Goal: Task Accomplishment & Management: Complete application form

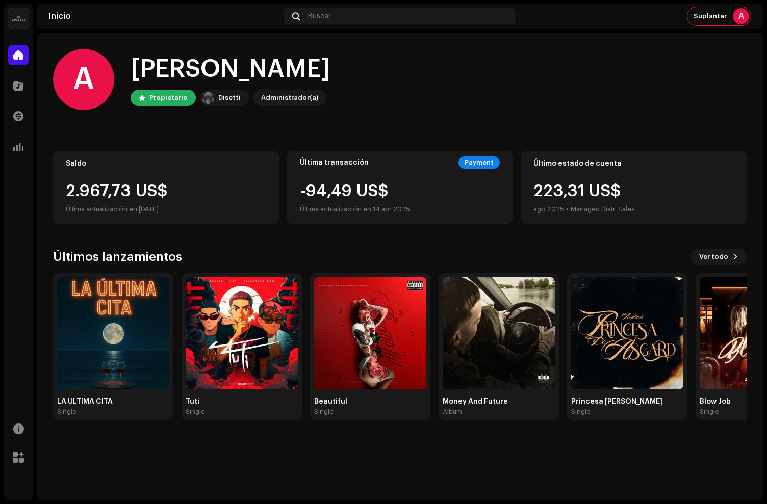
click at [479, 31] on navigation-topbar "Inicio Buscar Suplantar A" at bounding box center [400, 18] width 726 height 29
click at [17, 83] on span at bounding box center [18, 86] width 10 height 8
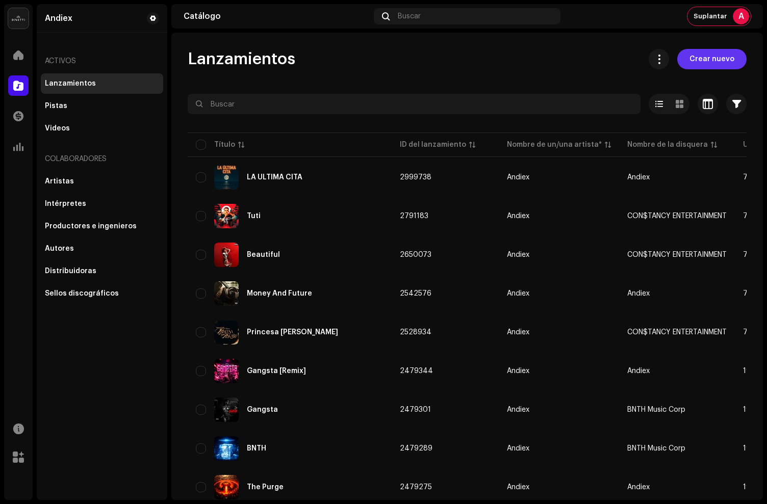
click at [693, 58] on span "Crear nuevo" at bounding box center [711, 59] width 45 height 20
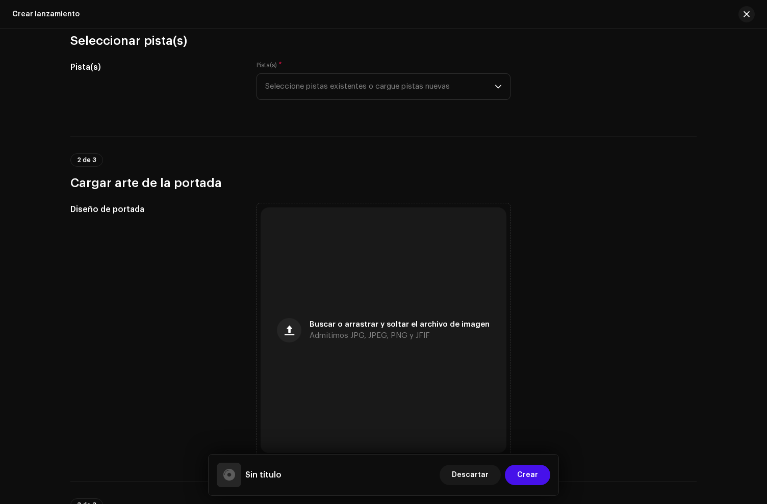
scroll to position [126, 0]
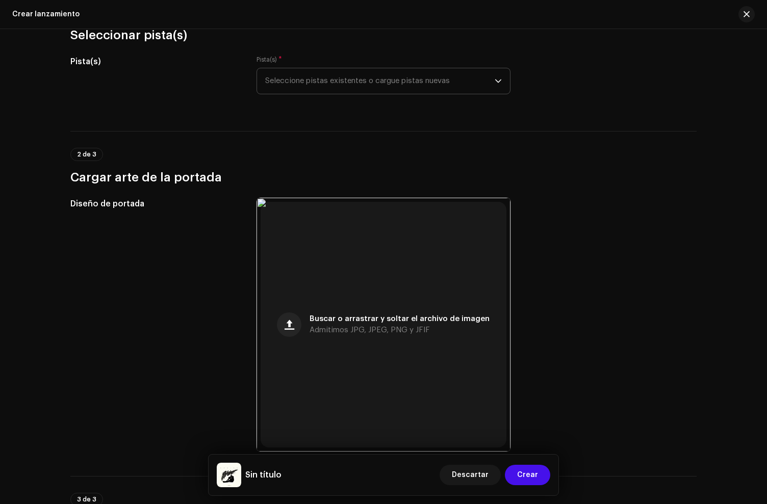
click at [332, 79] on span "Seleccione pistas existentes o cargue pistas nuevas" at bounding box center [379, 80] width 229 height 25
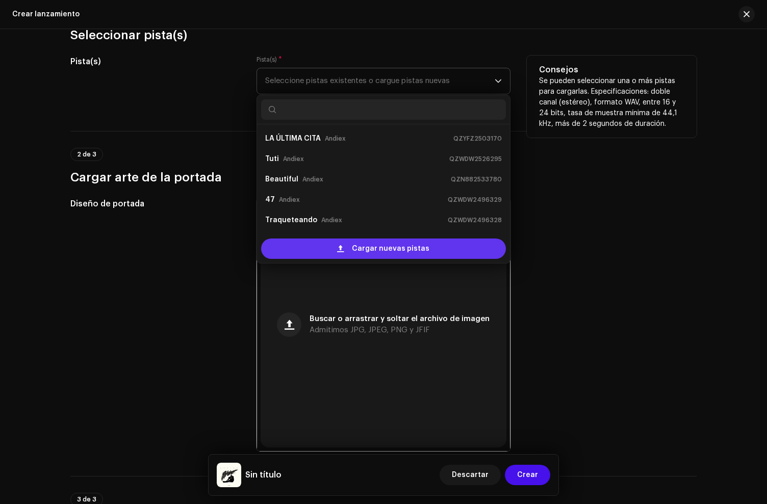
scroll to position [16, 0]
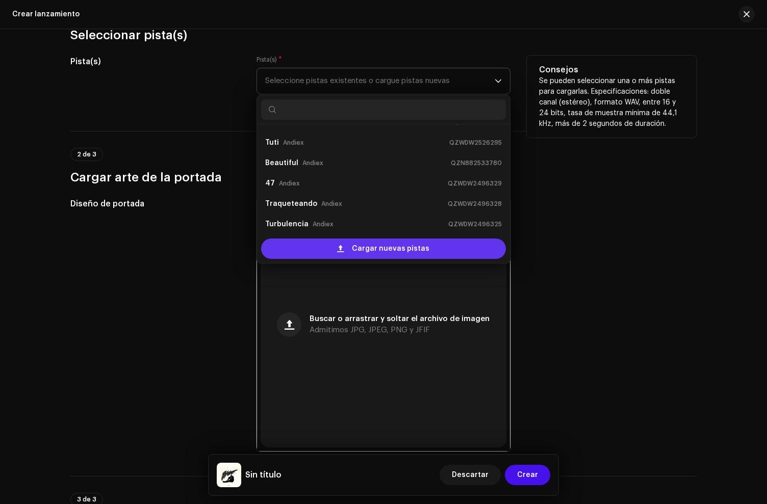
click at [329, 245] on div "Cargar nuevas pistas" at bounding box center [383, 249] width 245 height 20
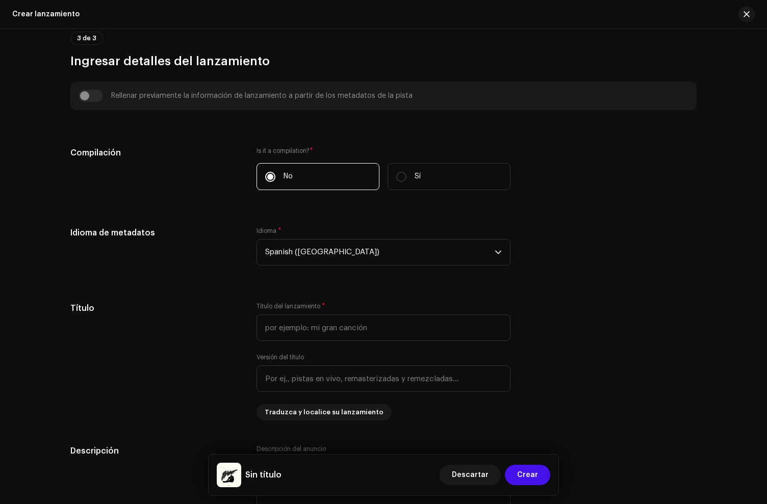
scroll to position [657, 0]
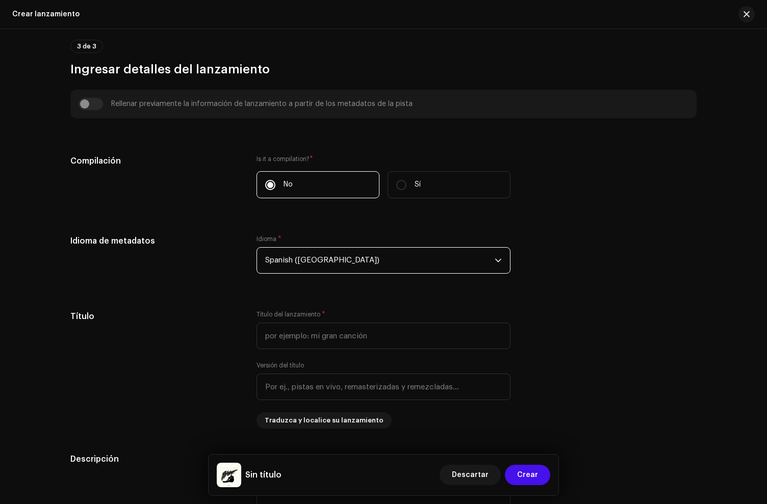
click at [307, 258] on span "Spanish ([GEOGRAPHIC_DATA])" at bounding box center [379, 260] width 229 height 25
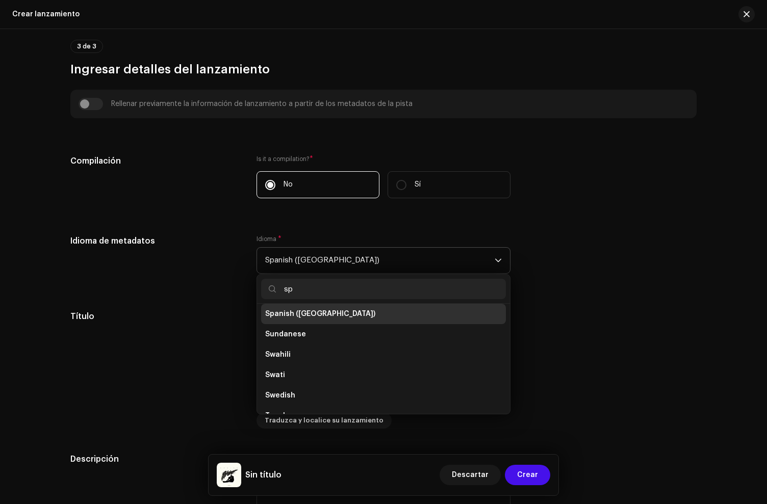
scroll to position [0, 0]
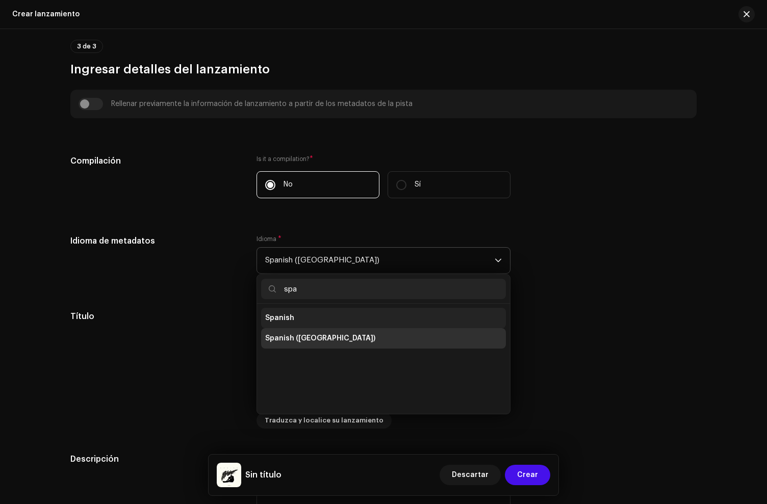
type input "spa"
click at [286, 311] on li "Spanish" at bounding box center [383, 318] width 245 height 20
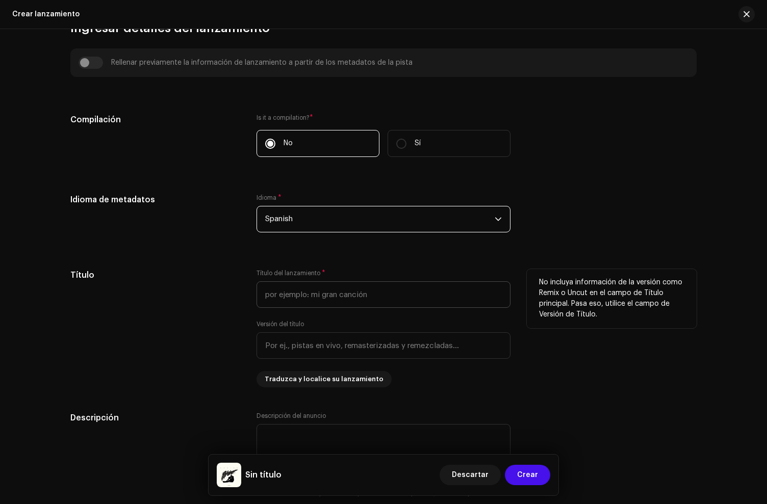
scroll to position [701, 0]
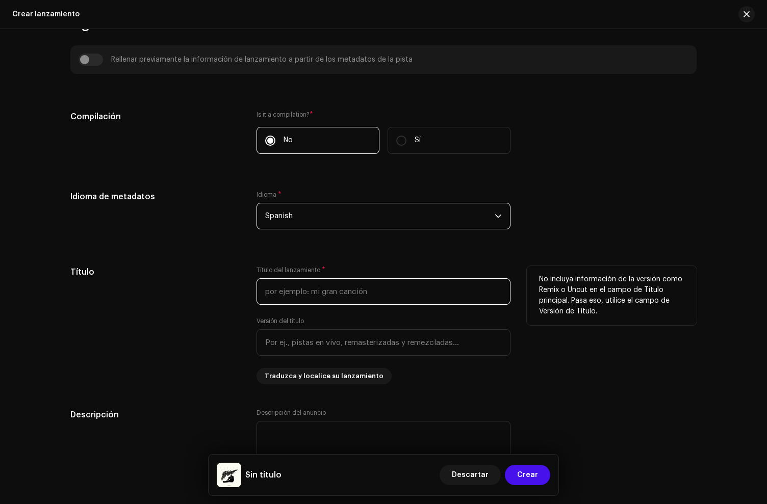
click at [311, 282] on input "text" at bounding box center [383, 291] width 254 height 27
click at [312, 297] on input "text" at bounding box center [383, 291] width 254 height 27
type input "I"
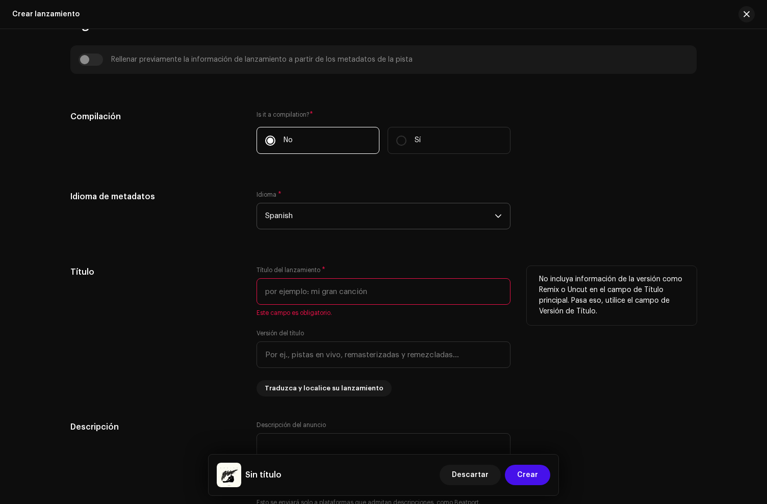
paste input "INTRANQUILO"
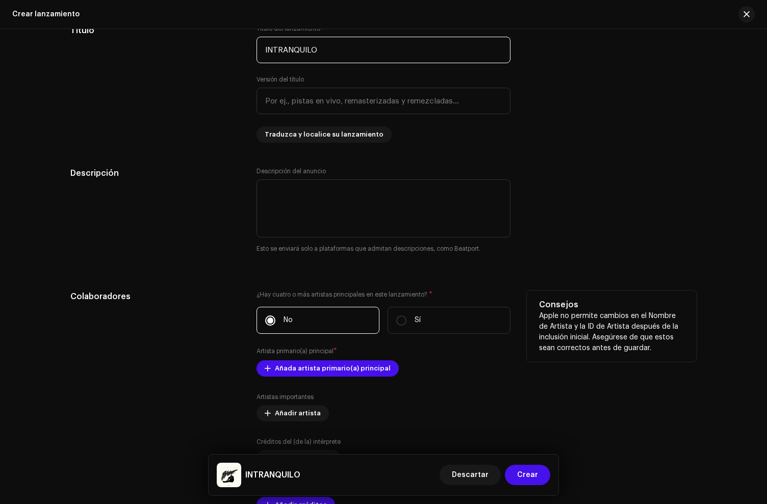
scroll to position [944, 0]
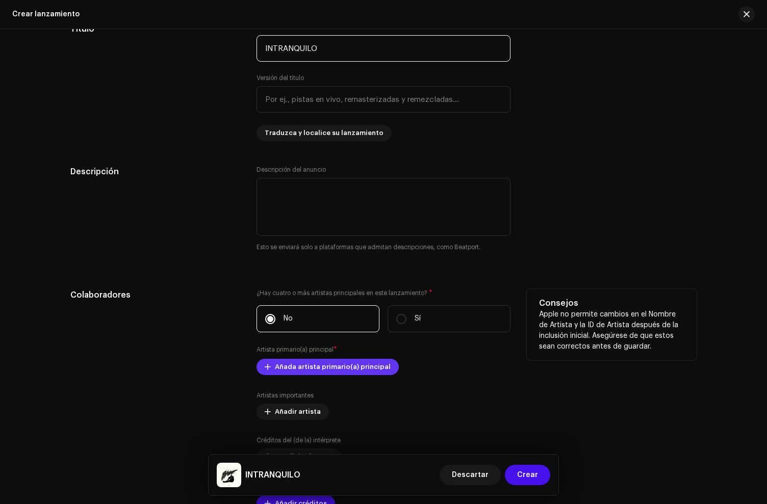
type input "INTRANQUILO"
click at [297, 367] on span "Añada artista primario(a) principal" at bounding box center [333, 367] width 116 height 20
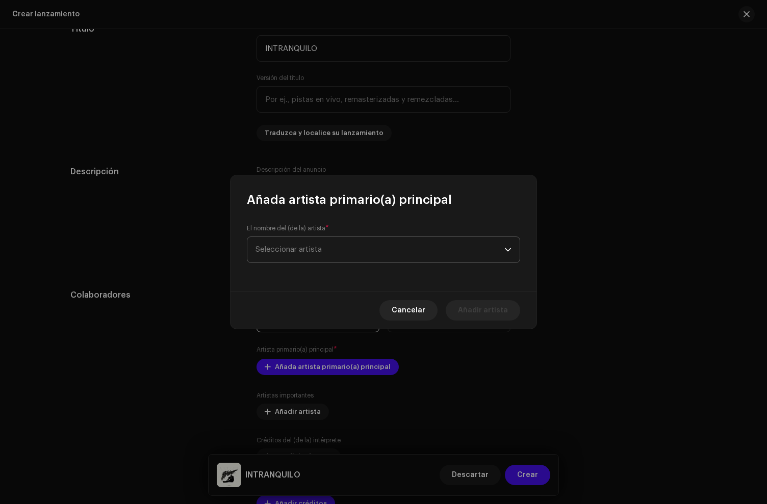
click at [309, 241] on span "Seleccionar artista" at bounding box center [379, 249] width 249 height 25
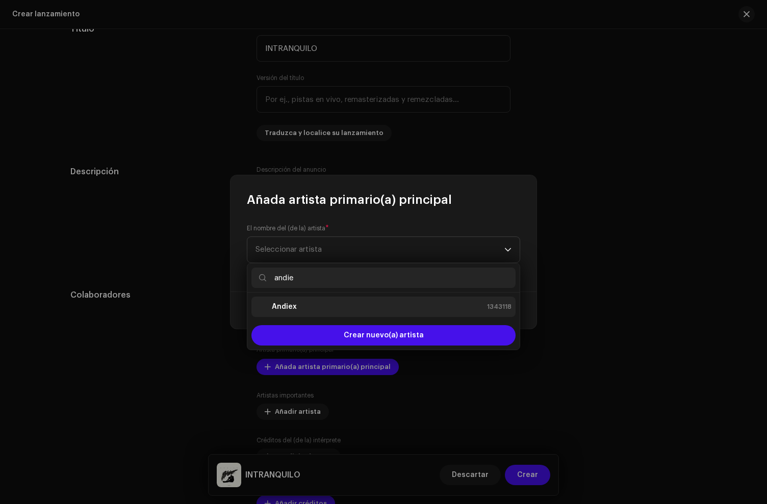
type input "andie"
click at [305, 305] on div "Andiex 1343118" at bounding box center [383, 307] width 256 height 12
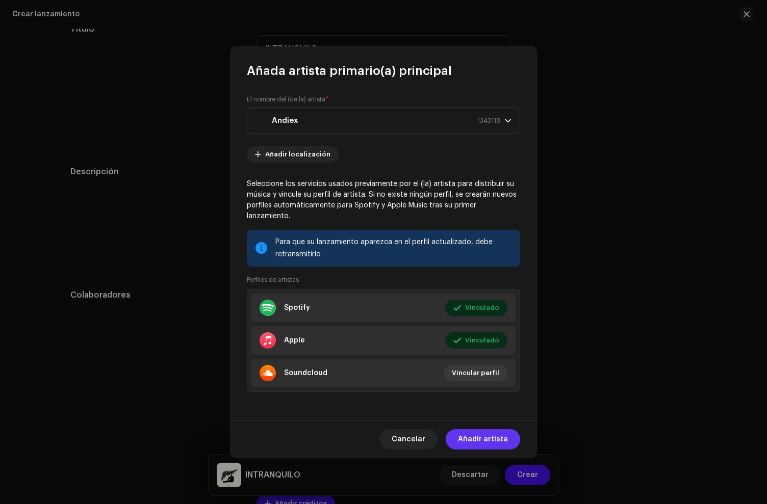
click at [496, 435] on span "Añadir artista" at bounding box center [483, 439] width 50 height 20
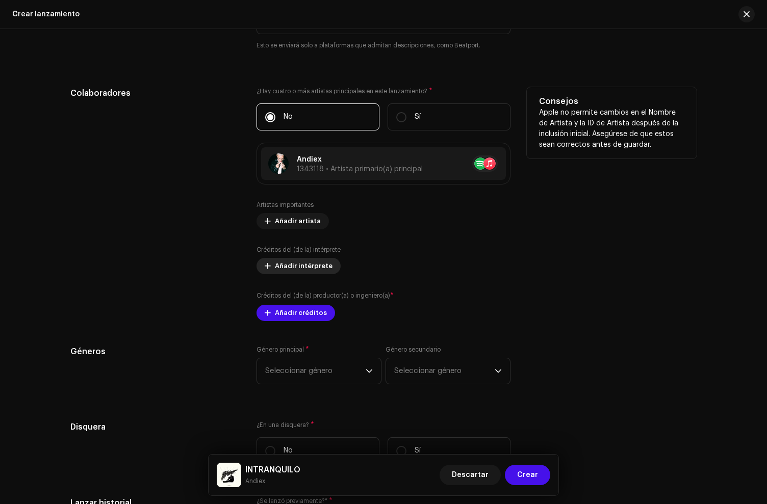
scroll to position [1146, 0]
click at [279, 264] on span "Añadir intérprete" at bounding box center [304, 265] width 58 height 20
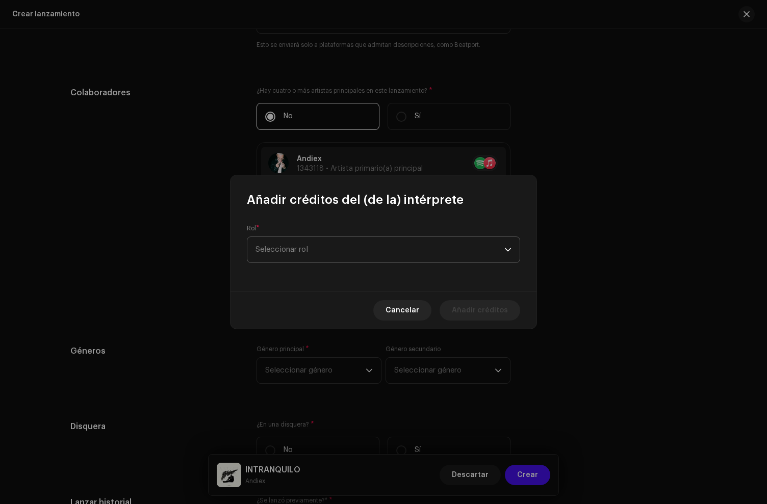
click at [293, 252] on span "Seleccionar rol" at bounding box center [379, 249] width 249 height 25
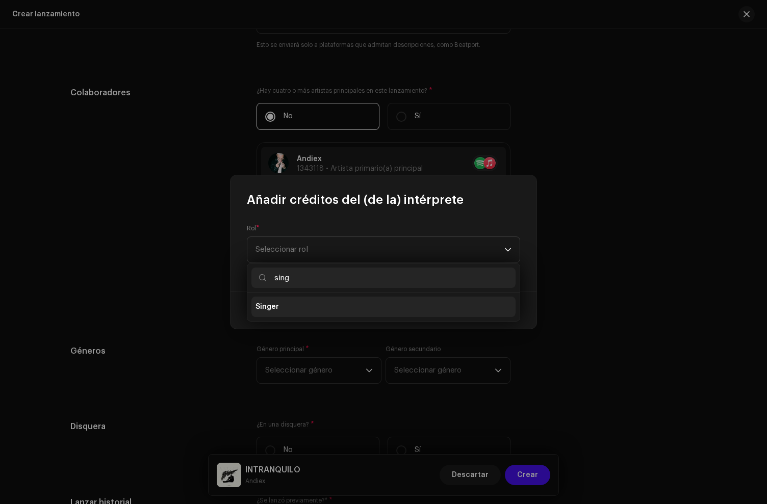
type input "sing"
click at [296, 300] on li "Singer" at bounding box center [383, 307] width 264 height 20
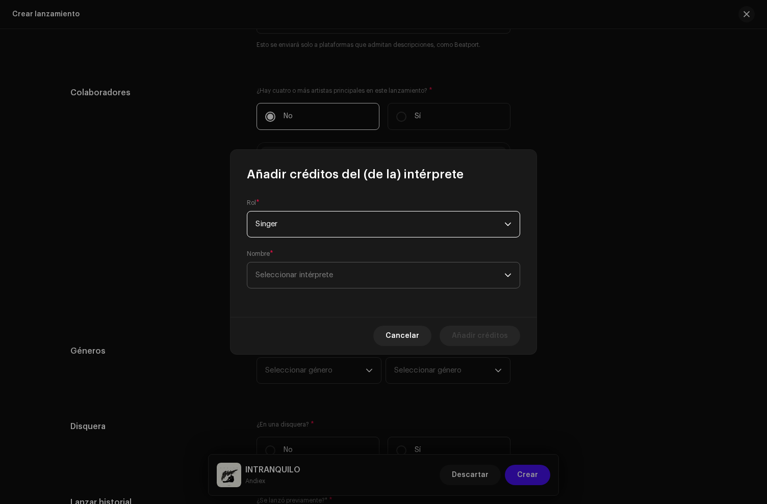
click at [302, 285] on span "Seleccionar intérprete" at bounding box center [379, 275] width 249 height 25
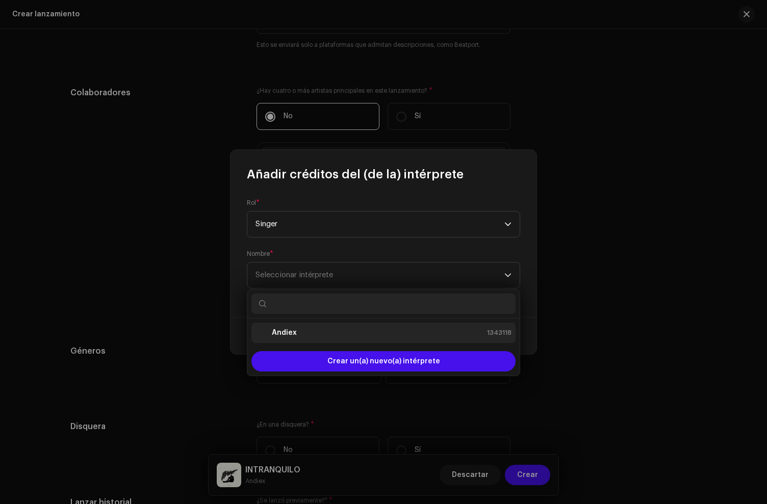
click at [300, 324] on li "Andiex 1343118" at bounding box center [383, 333] width 264 height 20
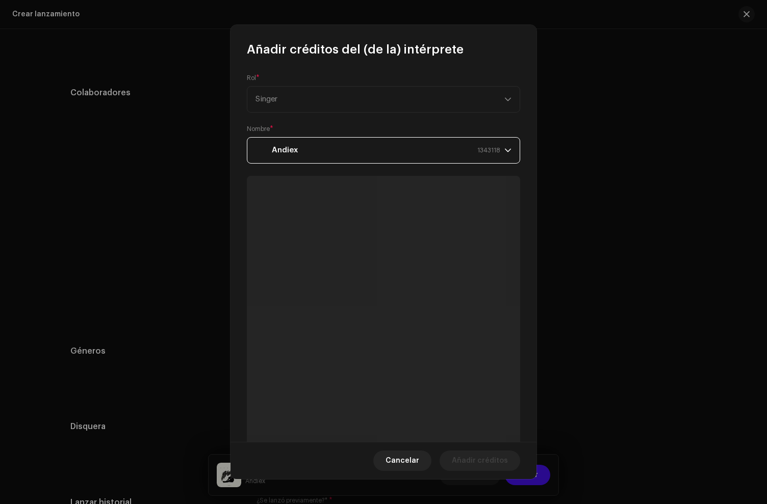
scroll to position [1208, 0]
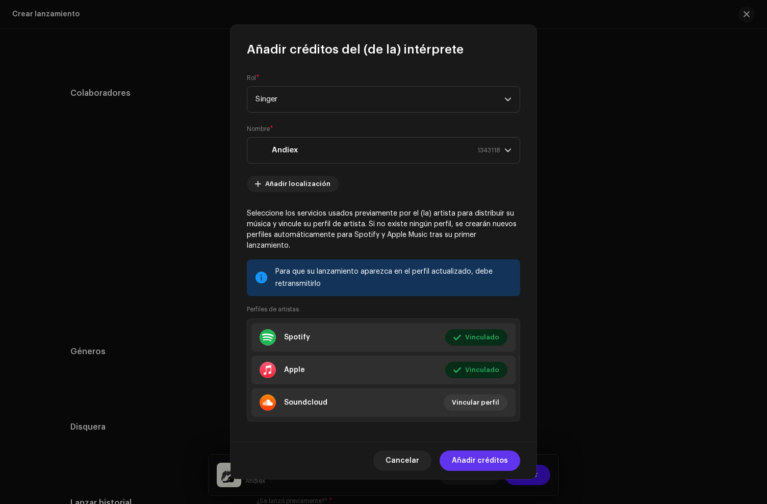
click at [463, 456] on span "Añadir créditos" at bounding box center [480, 461] width 56 height 20
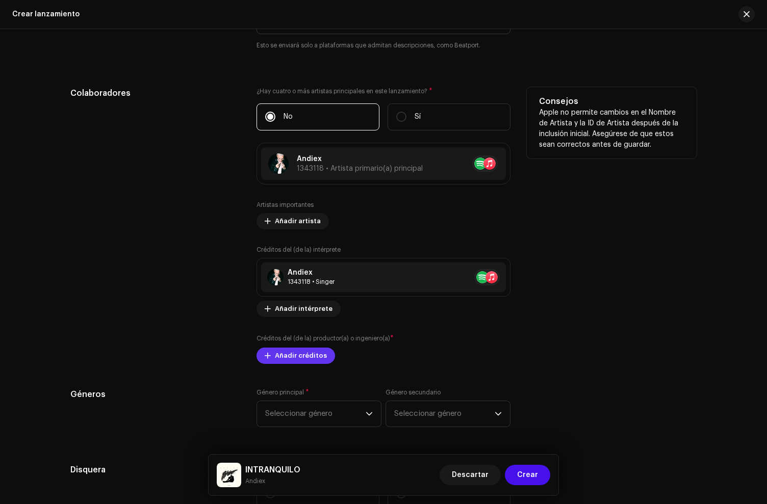
click at [277, 356] on span "Añadir créditos" at bounding box center [301, 356] width 52 height 20
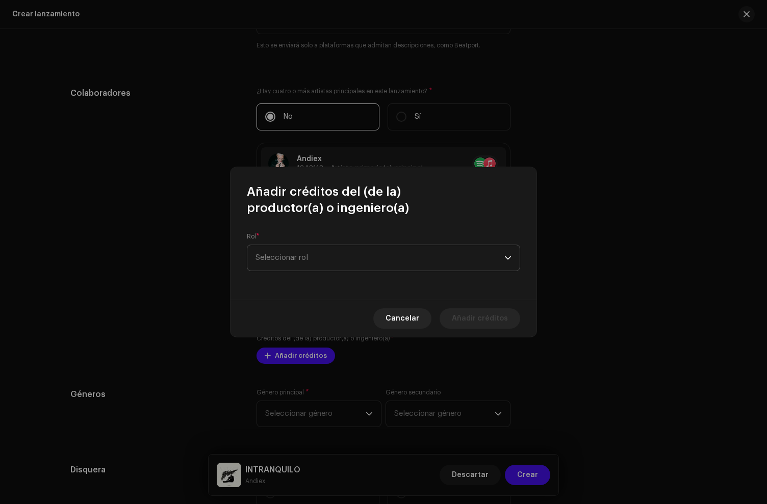
click at [293, 265] on span "Seleccionar rol" at bounding box center [379, 257] width 249 height 25
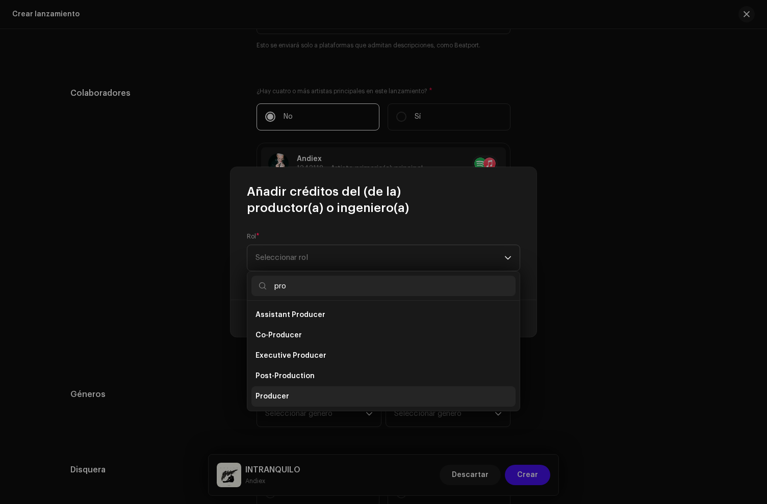
type input "pro"
click at [274, 390] on li "Producer" at bounding box center [383, 396] width 264 height 20
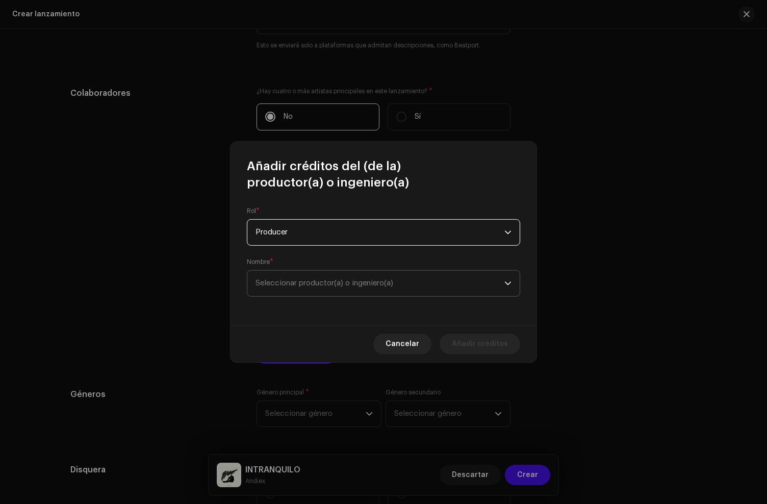
click at [315, 279] on span "Seleccionar productor(a) o ingeniero(a)" at bounding box center [379, 283] width 249 height 25
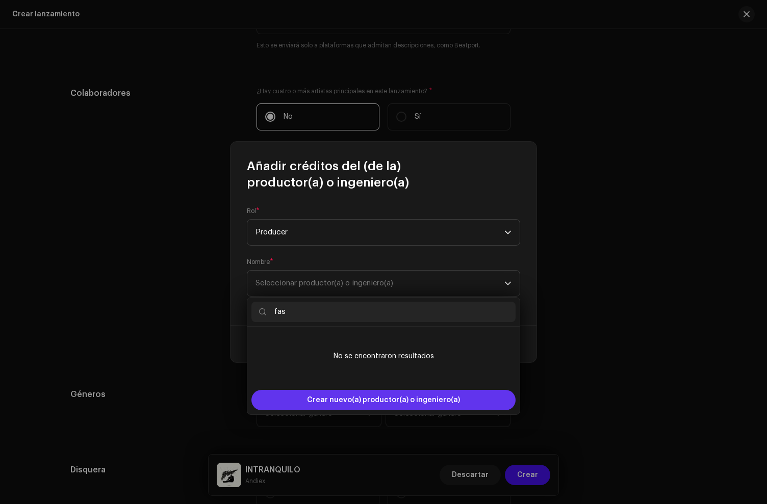
type input "fas"
click at [328, 400] on span "Crear nuevo(a) productor(a) o ingeniero(a)" at bounding box center [383, 400] width 153 height 20
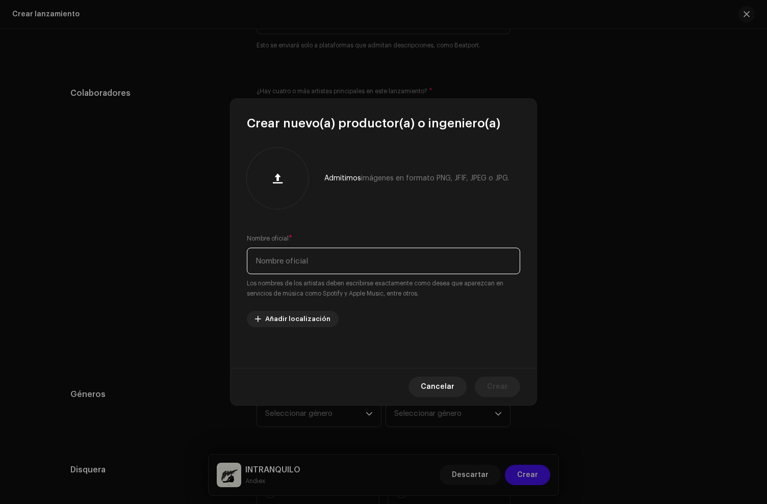
click at [292, 258] on input "text" at bounding box center [383, 261] width 273 height 27
paste input "Faster"
type input "Faster"
click at [499, 388] on span "Crear" at bounding box center [497, 387] width 21 height 20
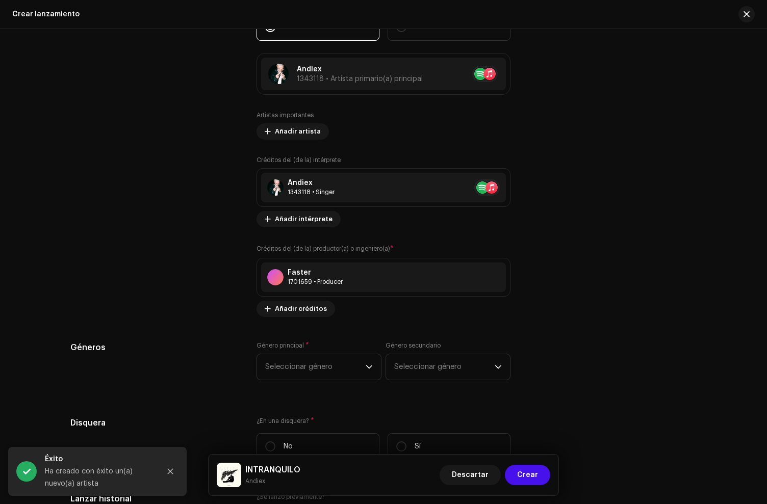
scroll to position [1311, 0]
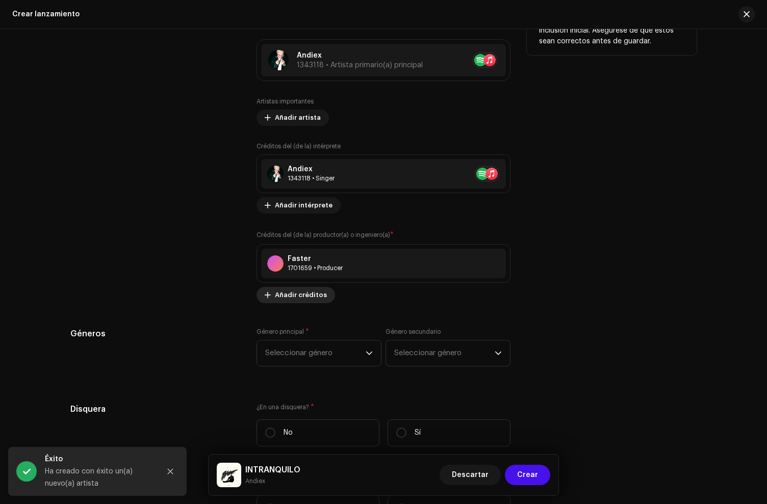
click at [289, 297] on span "Añadir créditos" at bounding box center [301, 295] width 52 height 20
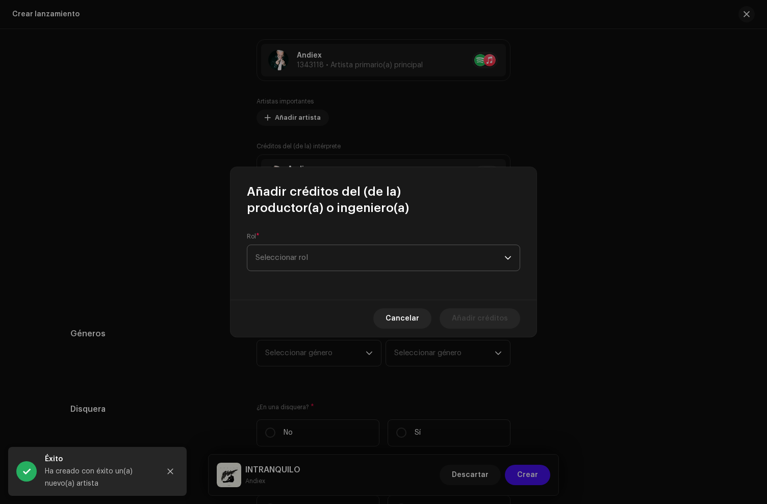
click at [284, 258] on span "Seleccionar rol" at bounding box center [379, 257] width 249 height 25
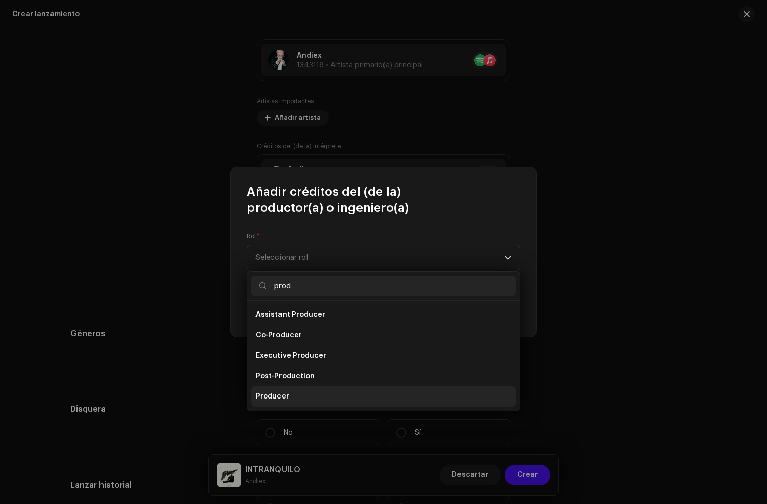
type input "prod"
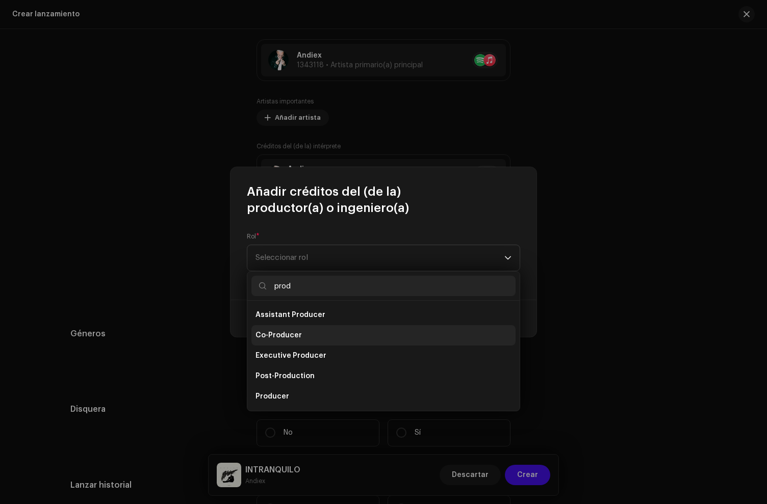
drag, startPoint x: 284, startPoint y: 394, endPoint x: 321, endPoint y: 323, distance: 80.0
click at [284, 393] on span "Producer" at bounding box center [272, 396] width 34 height 10
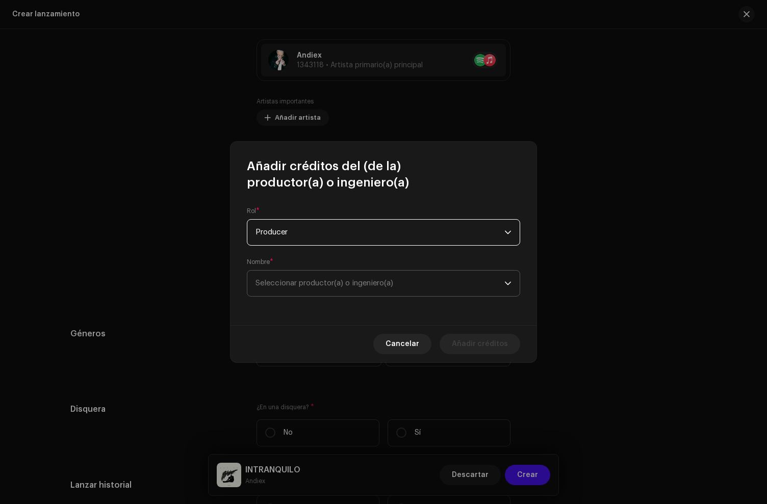
click at [316, 286] on span "Seleccionar productor(a) o ingeniero(a)" at bounding box center [324, 283] width 138 height 8
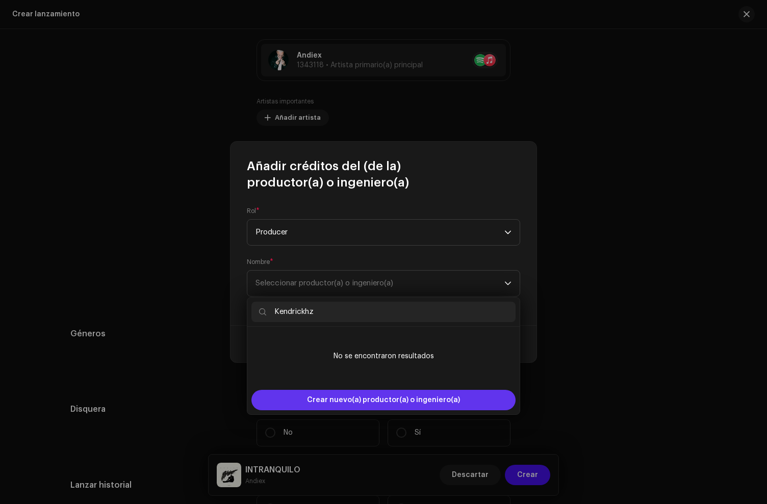
type input "Kendrickhz"
click at [321, 404] on span "Crear nuevo(a) productor(a) o ingeniero(a)" at bounding box center [383, 400] width 153 height 20
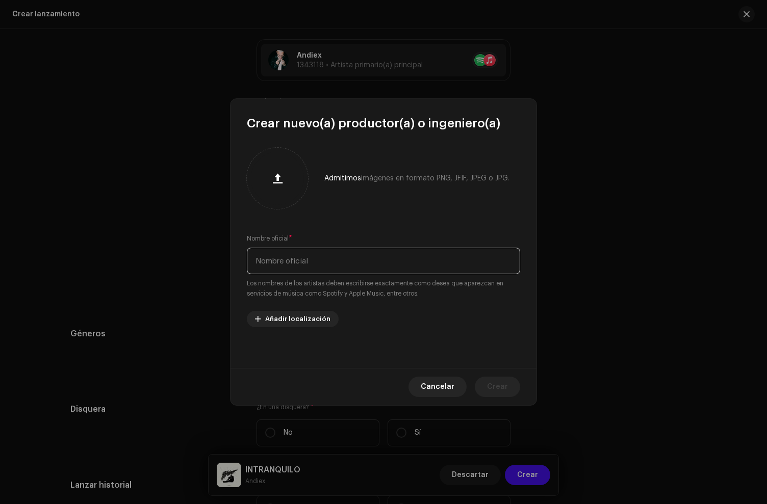
click at [290, 267] on input "text" at bounding box center [383, 261] width 273 height 27
paste input "Kendrickhz"
type input "Kendrickhz"
click at [447, 388] on span "Cancelar" at bounding box center [438, 387] width 34 height 20
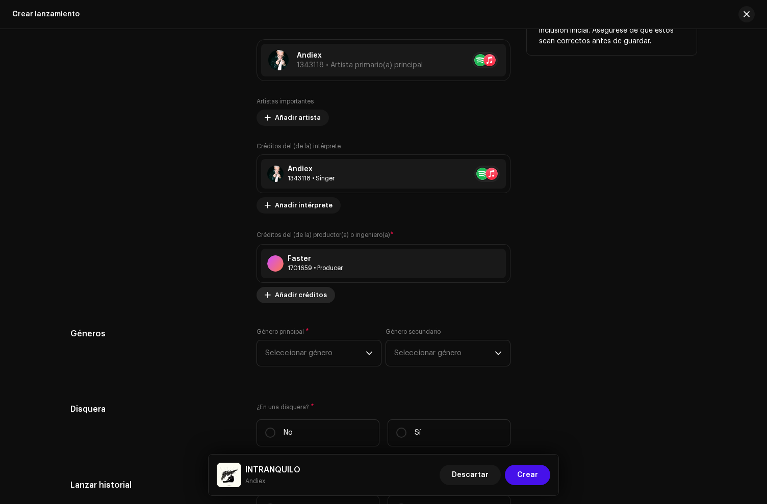
click at [292, 295] on span "Añadir créditos" at bounding box center [301, 295] width 52 height 20
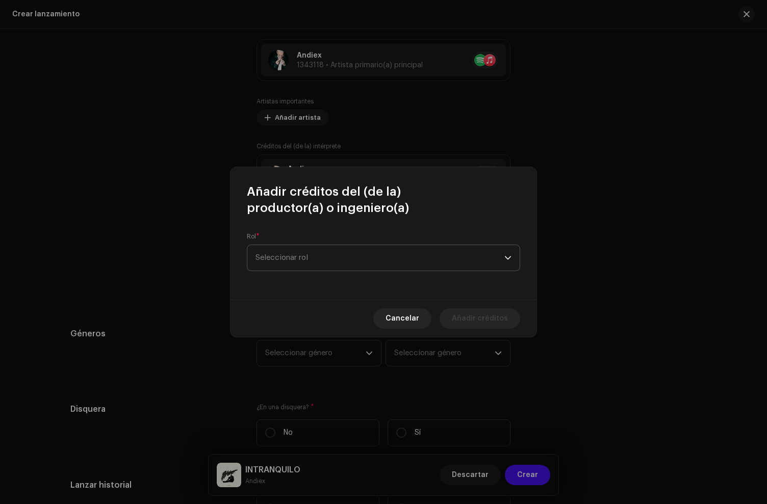
click at [298, 247] on span "Seleccionar rol" at bounding box center [379, 257] width 249 height 25
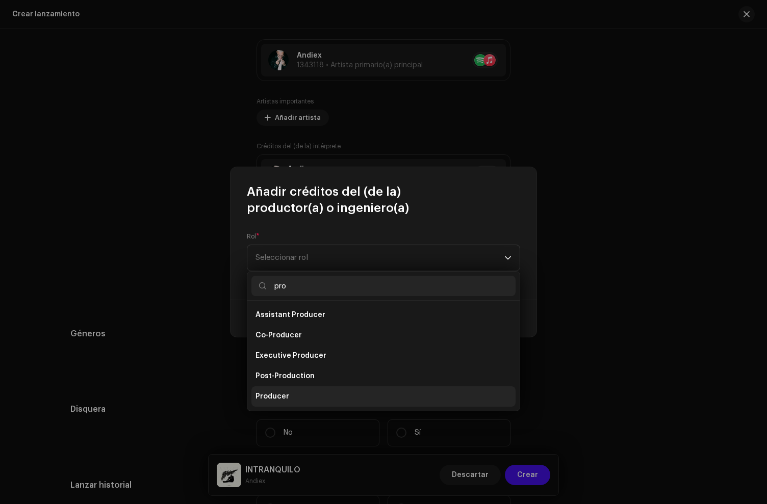
type input "pro"
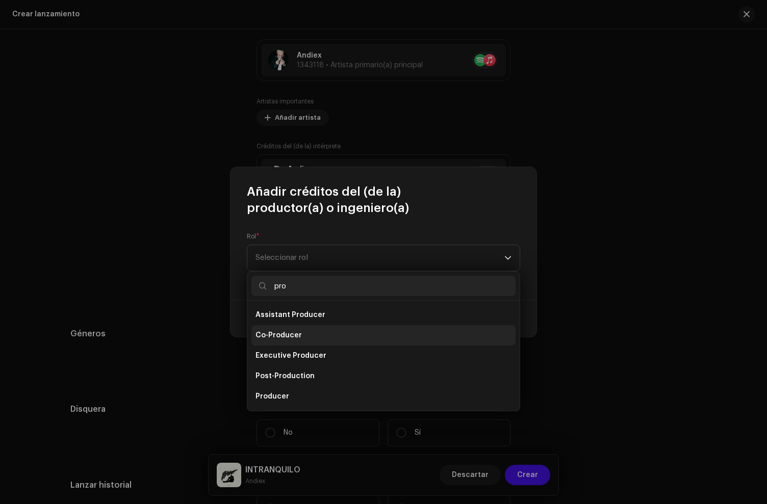
drag, startPoint x: 292, startPoint y: 398, endPoint x: 291, endPoint y: 323, distance: 74.9
click at [292, 398] on li "Producer" at bounding box center [383, 396] width 264 height 20
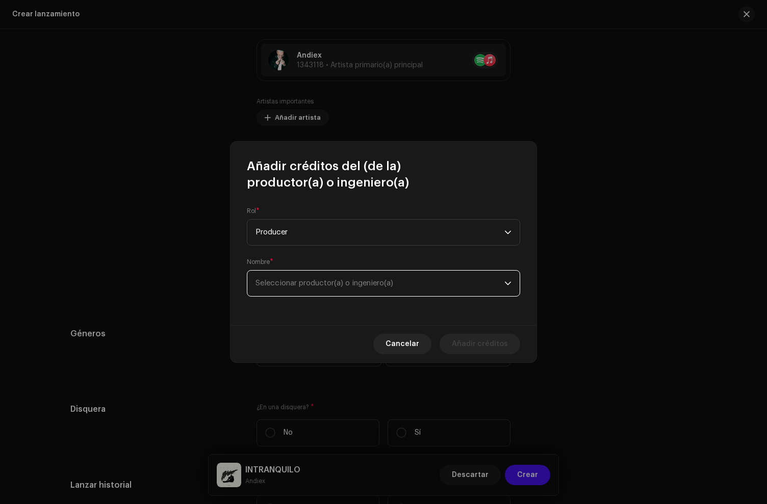
click at [294, 279] on span "Seleccionar productor(a) o ingeniero(a)" at bounding box center [379, 283] width 249 height 25
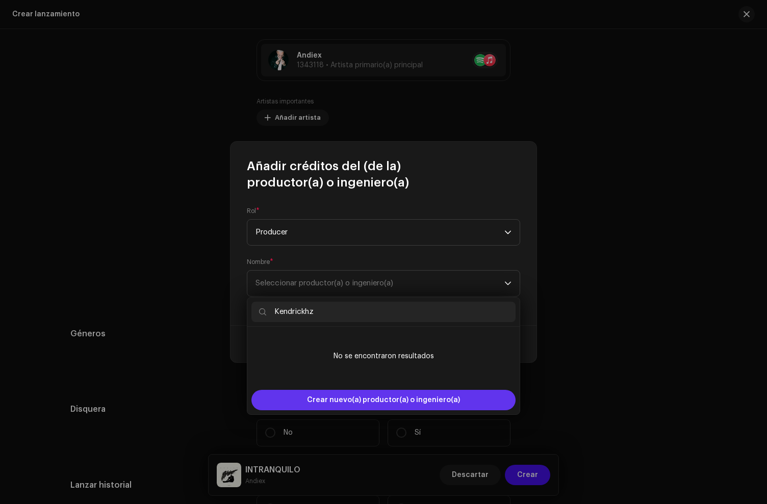
type input "Kendrickhz"
click at [363, 399] on span "Crear nuevo(a) productor(a) o ingeniero(a)" at bounding box center [383, 400] width 153 height 20
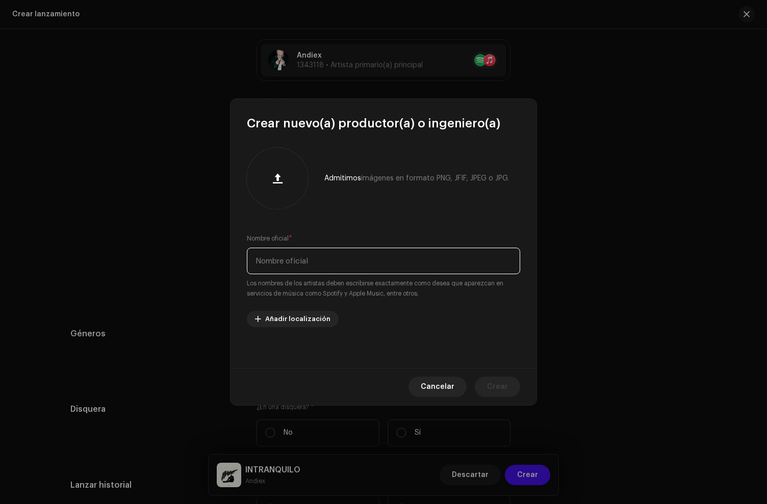
click at [303, 260] on input "text" at bounding box center [383, 261] width 273 height 27
paste input "Kendrickhz"
type input "Kendrickhz"
click at [502, 382] on span "Crear" at bounding box center [497, 387] width 21 height 20
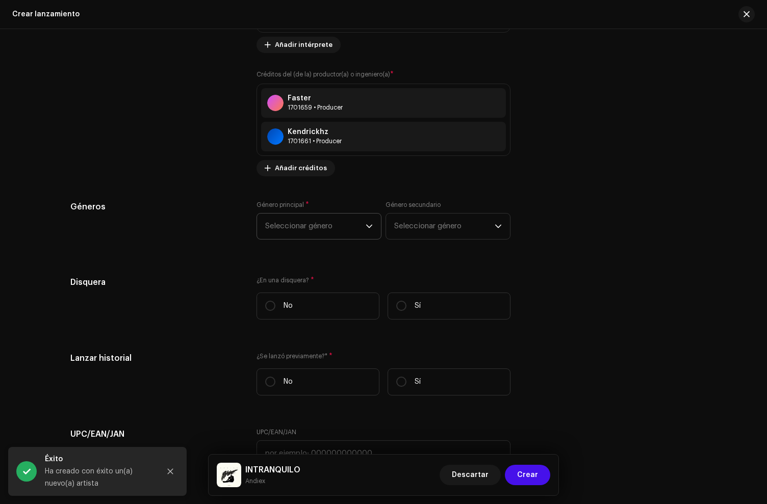
scroll to position [1474, 0]
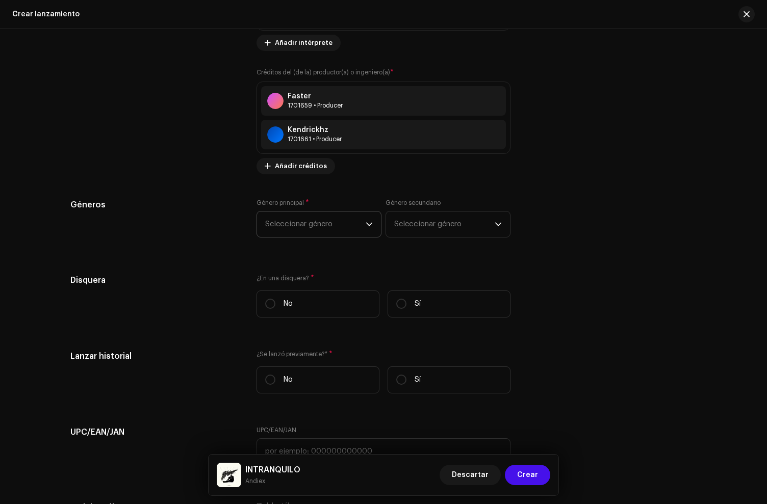
click at [299, 225] on span "Seleccionar género" at bounding box center [315, 224] width 100 height 25
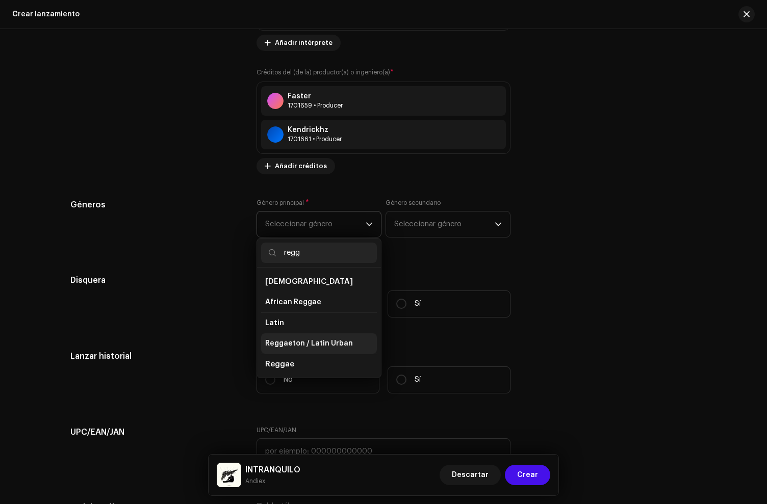
type input "regg"
drag, startPoint x: 310, startPoint y: 337, endPoint x: 311, endPoint y: 241, distance: 95.8
click at [310, 337] on li "Reggaeton / Latin Urban" at bounding box center [319, 343] width 116 height 20
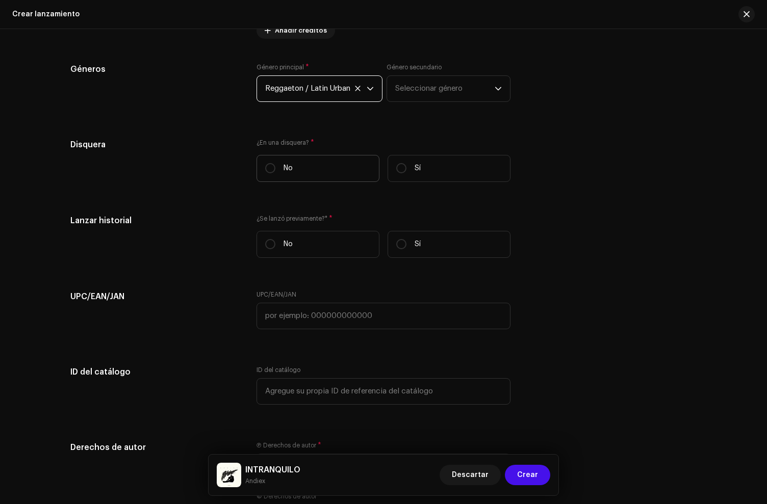
scroll to position [1611, 0]
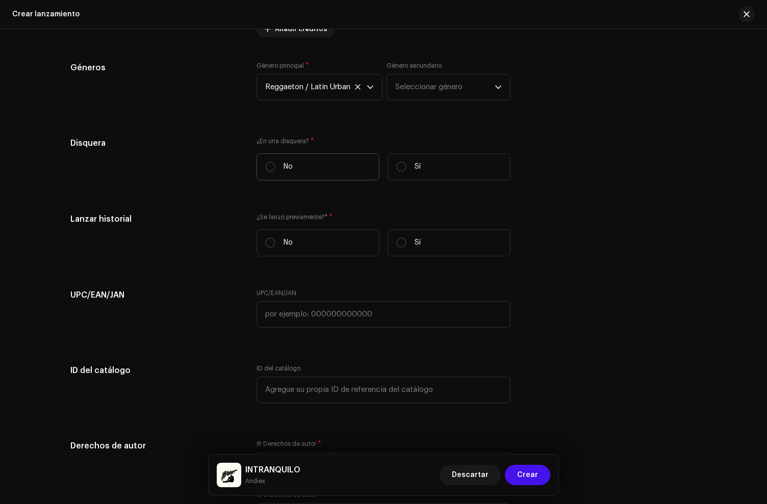
click at [336, 176] on label "No" at bounding box center [317, 166] width 123 height 27
click at [275, 172] on input "No" at bounding box center [270, 167] width 10 height 10
radio input "true"
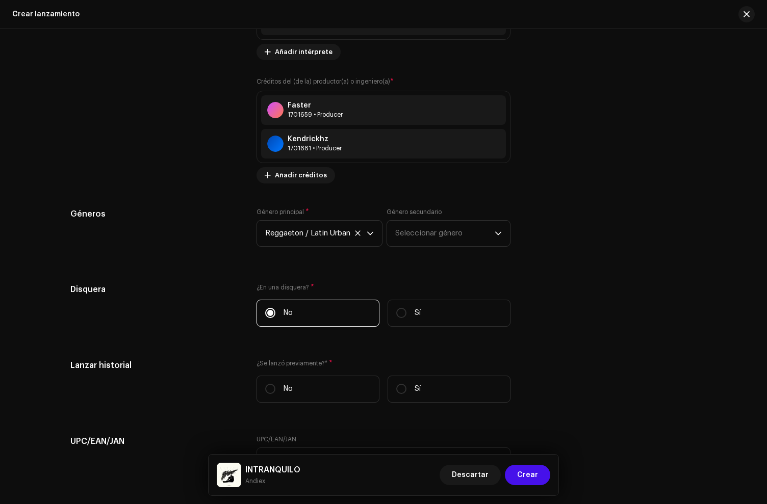
scroll to position [1454, 0]
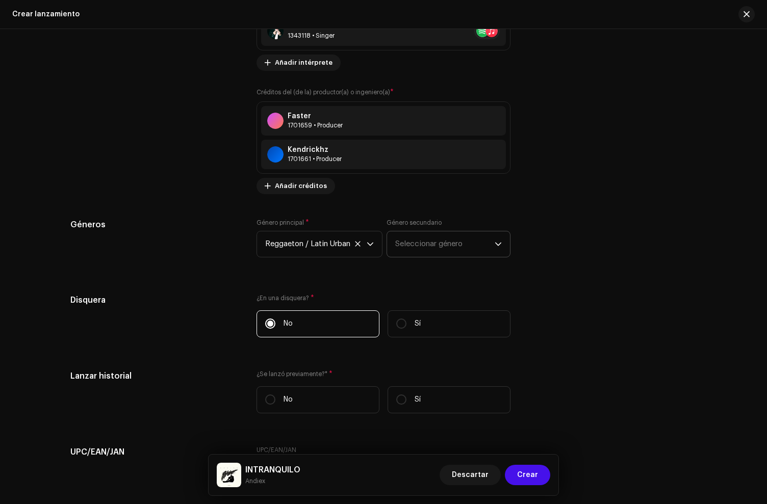
click at [422, 243] on span "Seleccionar género" at bounding box center [444, 243] width 99 height 25
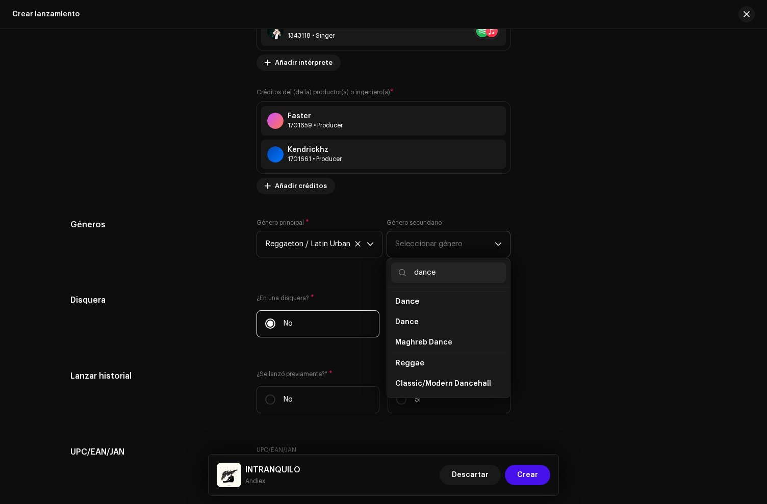
scroll to position [42, 0]
type input "dance"
click at [426, 384] on span "Classic/Modern Dancehall" at bounding box center [443, 383] width 96 height 10
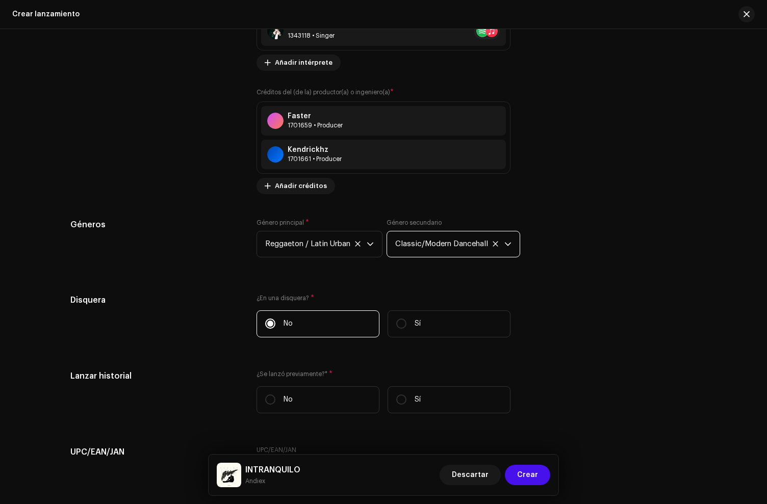
click at [198, 257] on div "Géneros" at bounding box center [155, 244] width 170 height 51
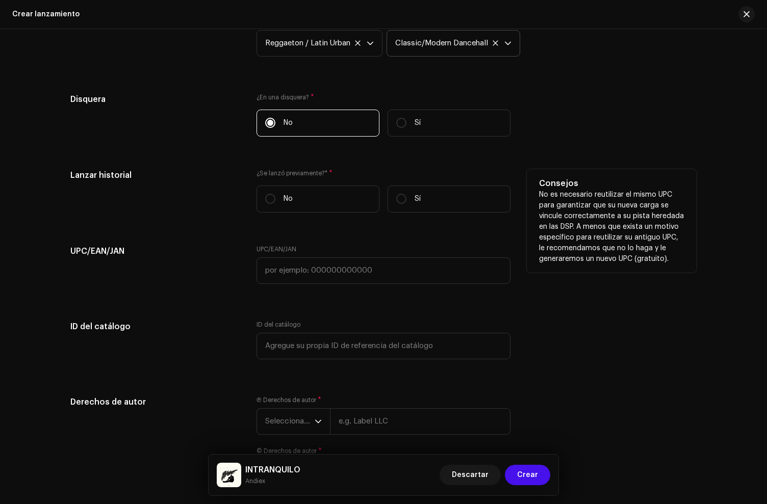
scroll to position [1656, 0]
click at [327, 204] on label "No" at bounding box center [317, 197] width 123 height 27
click at [275, 202] on input "No" at bounding box center [270, 197] width 10 height 10
radio input "true"
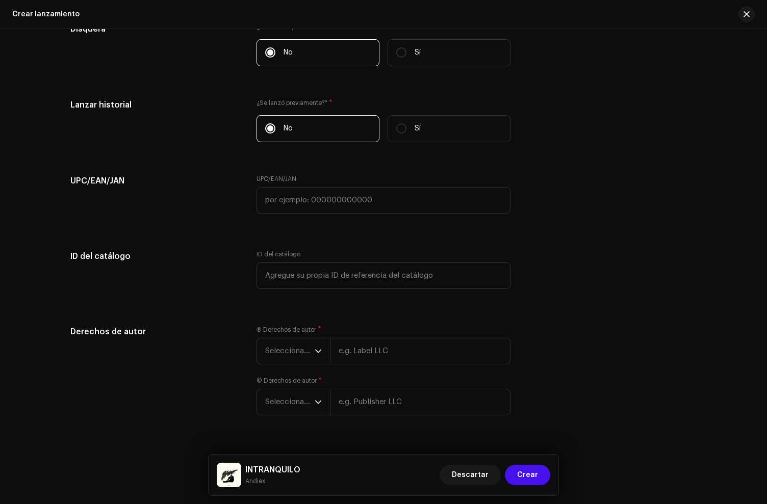
scroll to position [1749, 0]
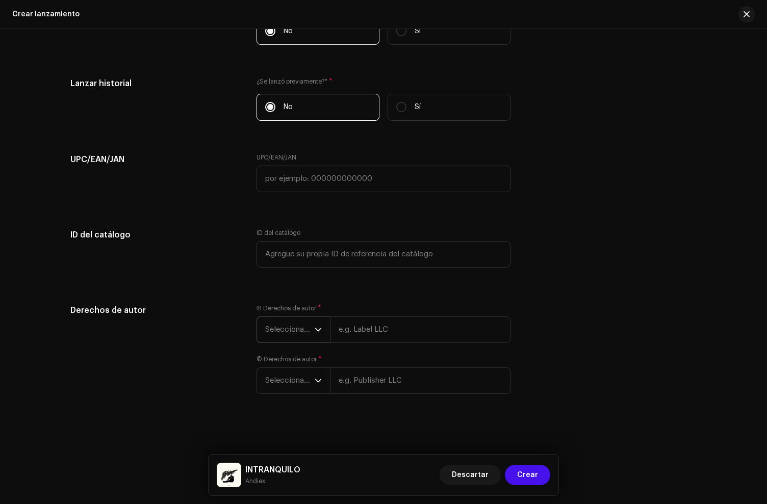
click at [295, 327] on span "Seleccionar año" at bounding box center [289, 329] width 49 height 25
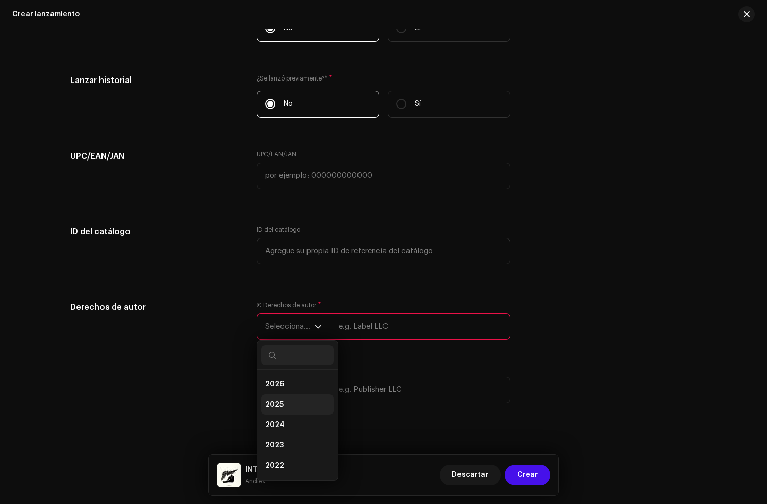
click at [286, 408] on li "2025" at bounding box center [297, 405] width 72 height 20
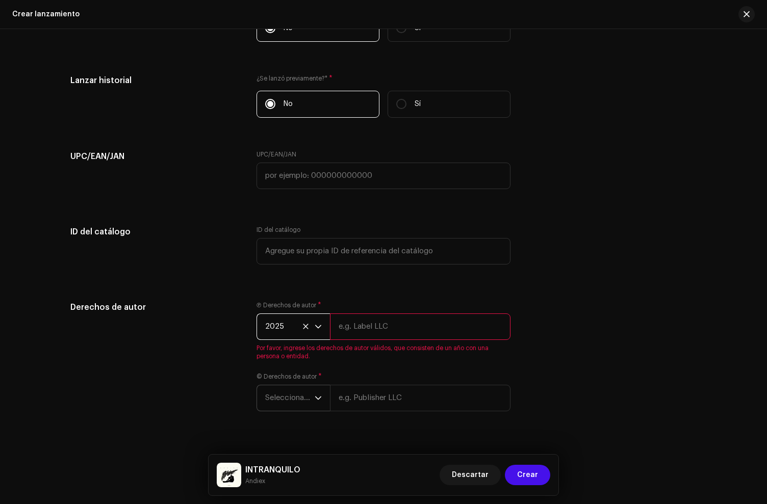
click at [290, 406] on span "Seleccionar año" at bounding box center [289, 397] width 49 height 25
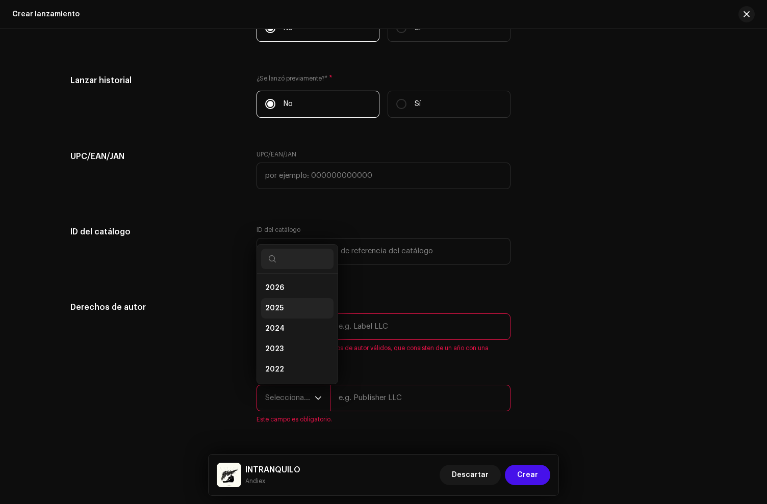
click at [279, 313] on span "2025" at bounding box center [274, 308] width 18 height 10
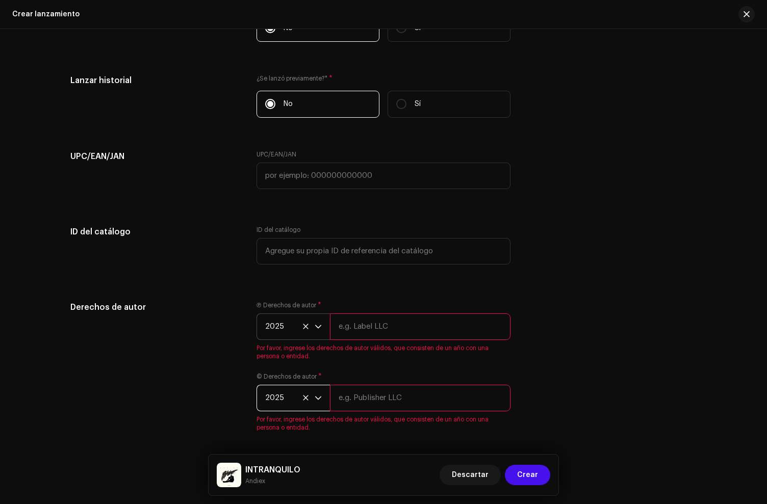
click at [384, 330] on input "text" at bounding box center [420, 326] width 180 height 27
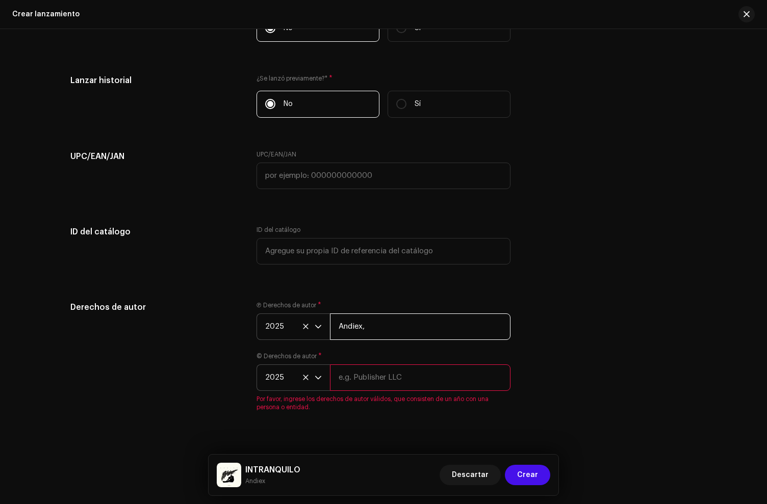
paste input "under exclusive license to Disetti Music LLC"
click at [393, 331] on input "Andiex, under exclusive license to Disetti Music LLC" at bounding box center [420, 326] width 180 height 27
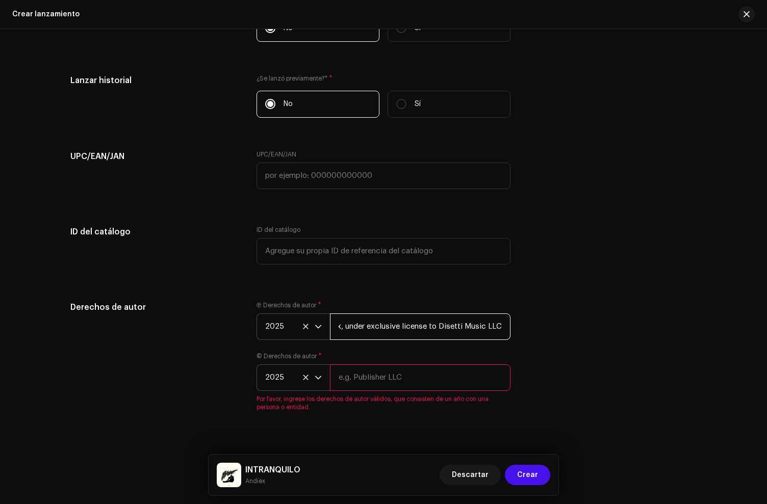
type input "Andiex, under exclusive license to Disetti Music LLC"
click at [351, 386] on input "text" at bounding box center [420, 377] width 180 height 27
paste input "Andiex, under exclusive license to Disetti Music LLC"
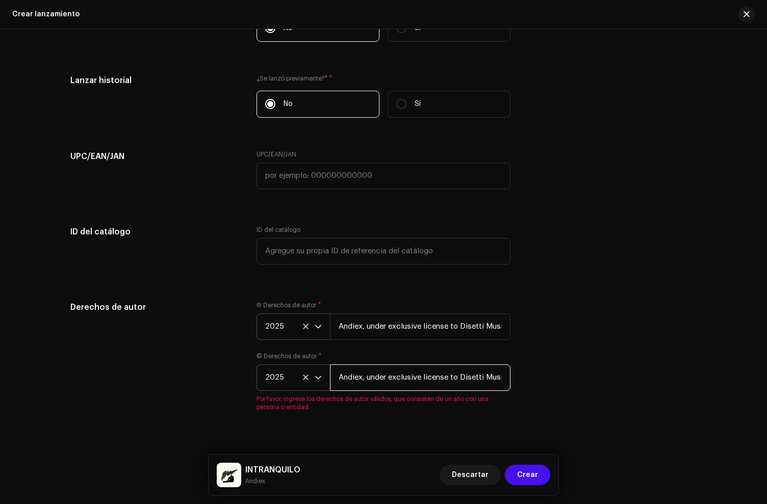
scroll to position [0, 21]
type input "Andiex, under exclusive license to Disetti Music LLC"
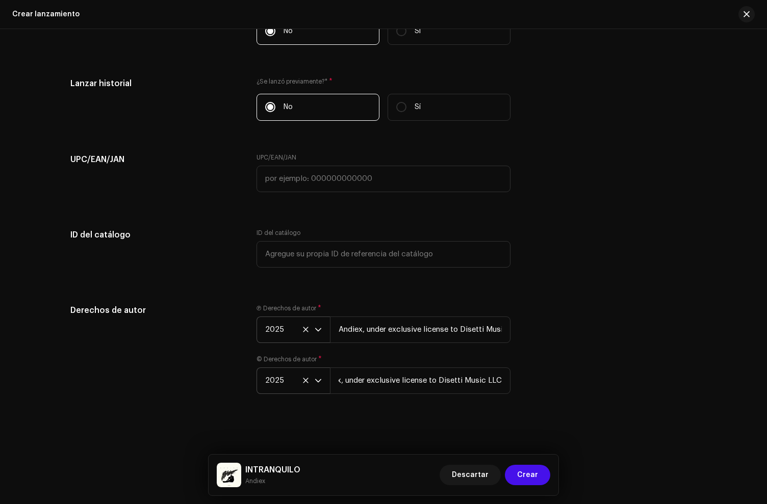
scroll to position [0, 0]
drag, startPoint x: 386, startPoint y: 310, endPoint x: 381, endPoint y: 298, distance: 13.7
click at [387, 310] on div "Ⓟ Derechos de autor * 2025 Andiex, under exclusive license to Disetti Music LLC" at bounding box center [383, 323] width 254 height 39
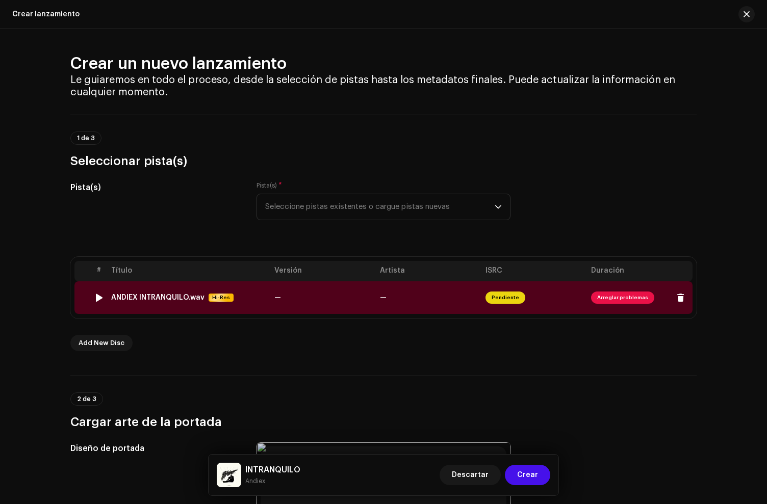
click at [244, 299] on div "ANDIEX INTRANQUILO.wav Hi-Res" at bounding box center [188, 297] width 155 height 9
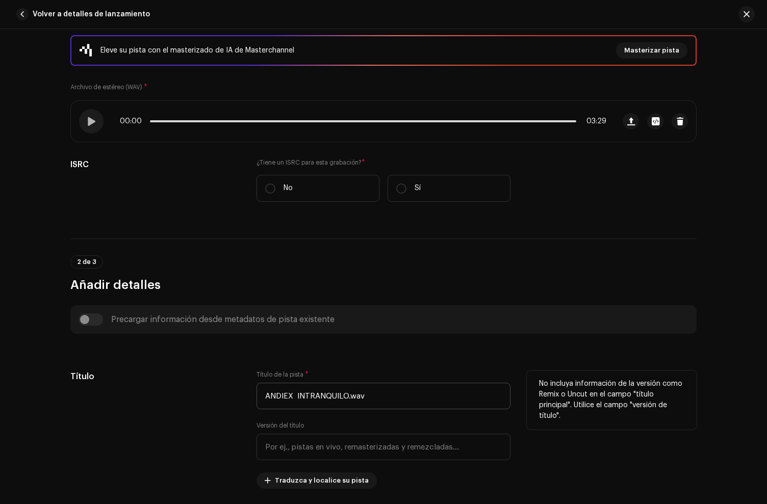
scroll to position [175, 0]
drag, startPoint x: 294, startPoint y: 396, endPoint x: 169, endPoint y: 374, distance: 127.4
click at [169, 374] on div "Título Título de la pista * ANDIEX INTRANQUILO.wav Versión del título Traduzca …" at bounding box center [383, 429] width 626 height 118
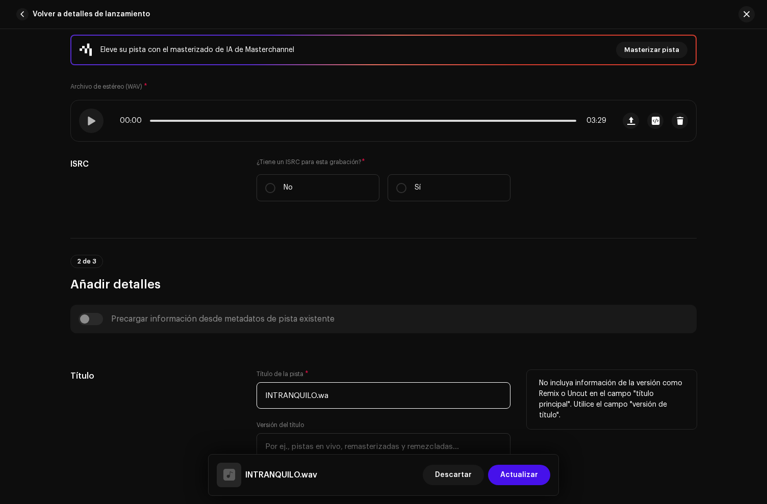
click at [365, 400] on input "INTRANQUILO.wa" at bounding box center [383, 395] width 254 height 27
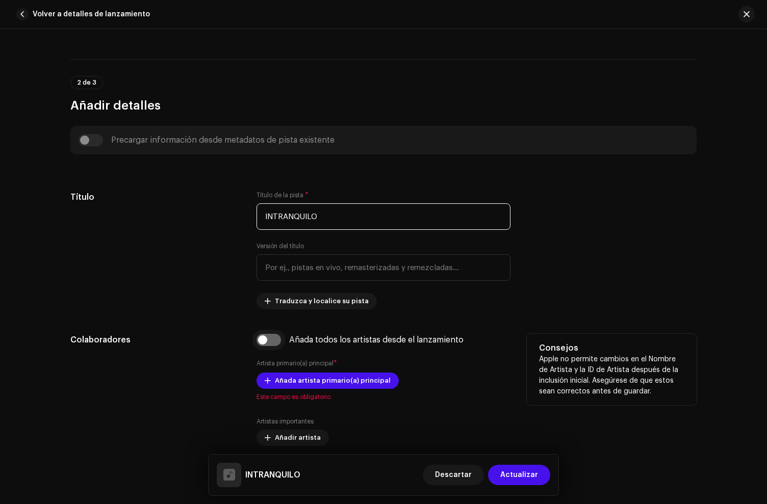
type input "INTRANQUILO"
click at [265, 335] on input "checkbox" at bounding box center [268, 340] width 24 height 12
checkbox input "true"
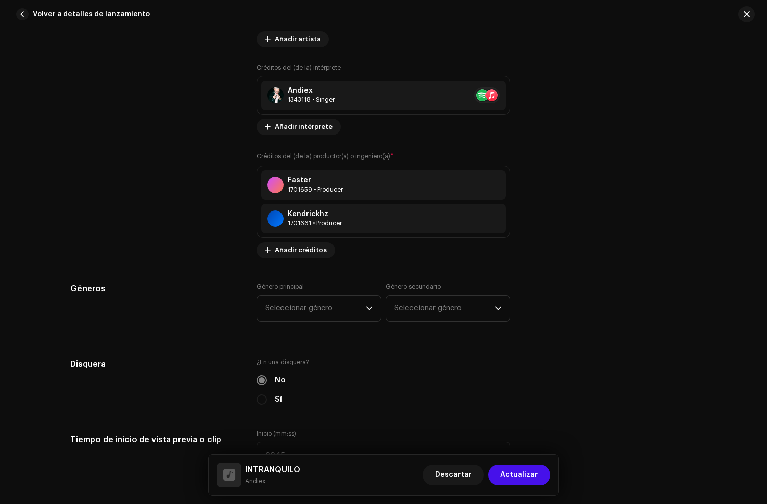
scroll to position [799, 0]
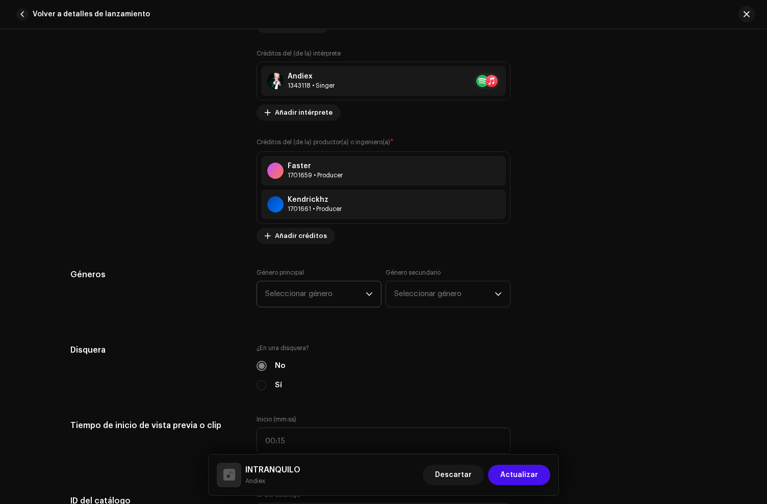
click at [297, 294] on span "Seleccionar género" at bounding box center [315, 293] width 100 height 25
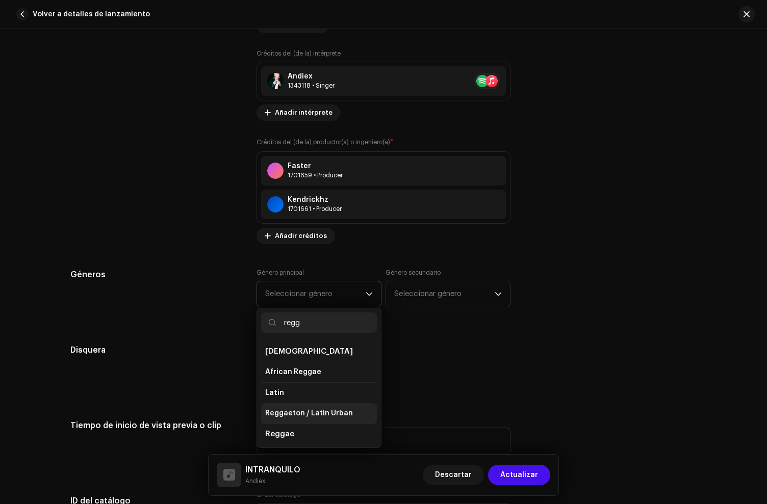
type input "regg"
drag, startPoint x: 309, startPoint y: 410, endPoint x: 385, endPoint y: 341, distance: 102.9
click at [309, 410] on span "Reggaeton / Latin Urban" at bounding box center [309, 413] width 88 height 10
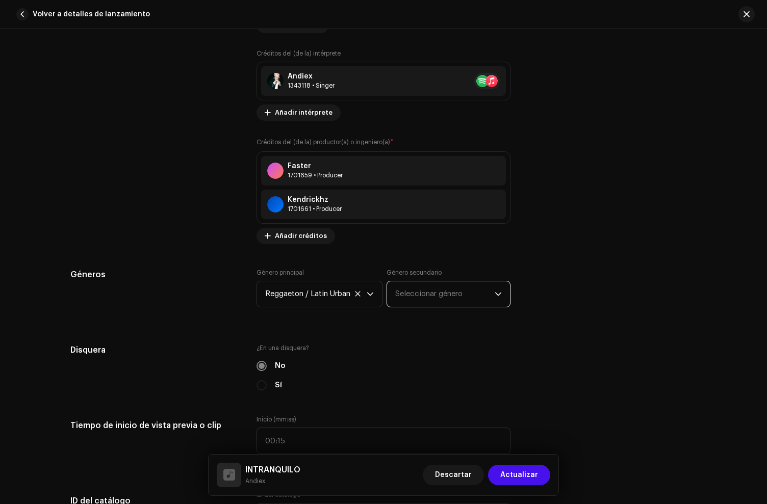
click at [420, 300] on span "Seleccionar género" at bounding box center [444, 293] width 99 height 25
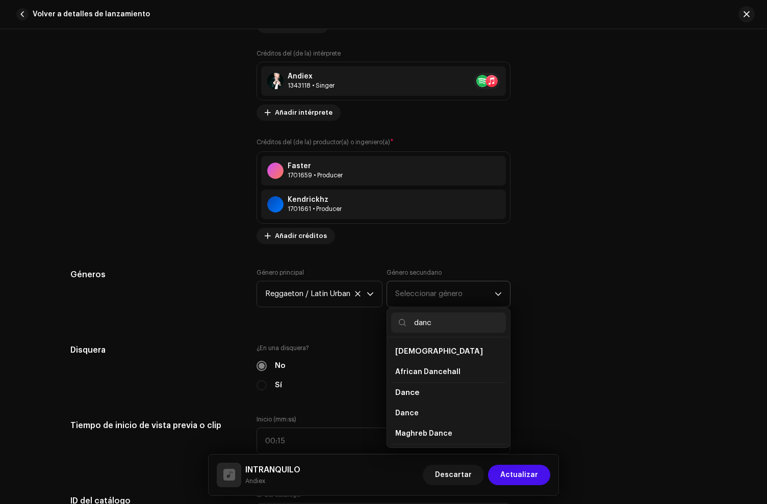
scroll to position [42, 0]
type input "danc"
click at [441, 433] on span "Classic/Modern Dancehall" at bounding box center [443, 433] width 96 height 10
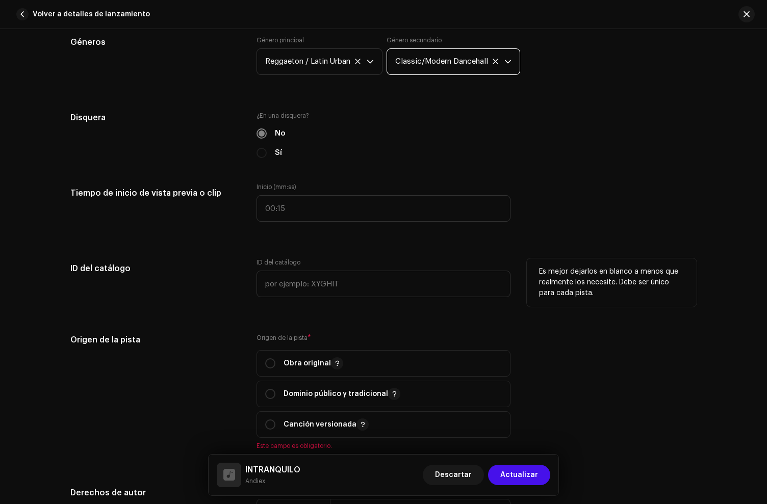
scroll to position [1109, 0]
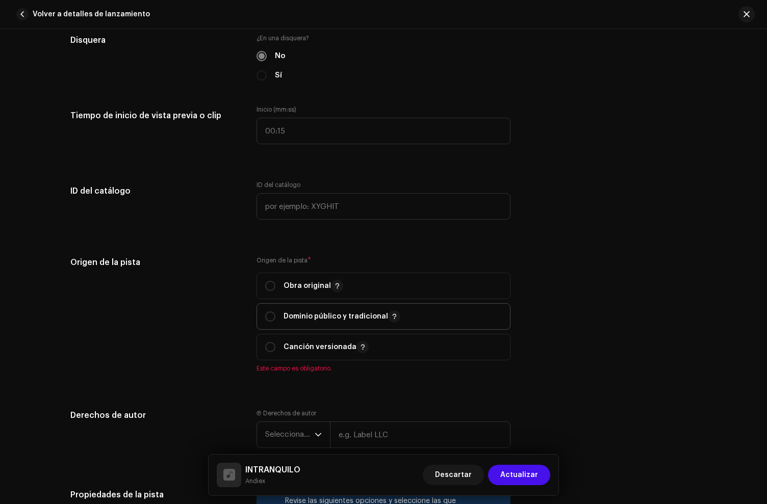
drag, startPoint x: 290, startPoint y: 284, endPoint x: 304, endPoint y: 306, distance: 26.2
click at [290, 284] on p "Obra original" at bounding box center [313, 286] width 60 height 12
radio input "true"
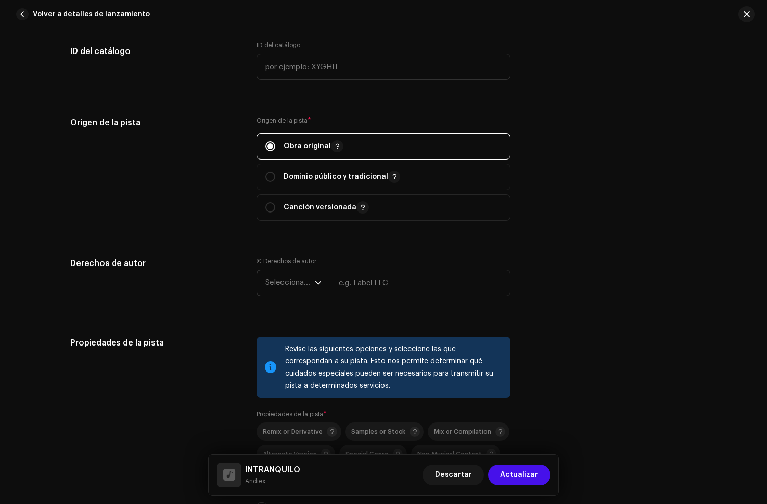
scroll to position [1249, 0]
click at [303, 277] on span "Seleccionar año" at bounding box center [289, 282] width 49 height 25
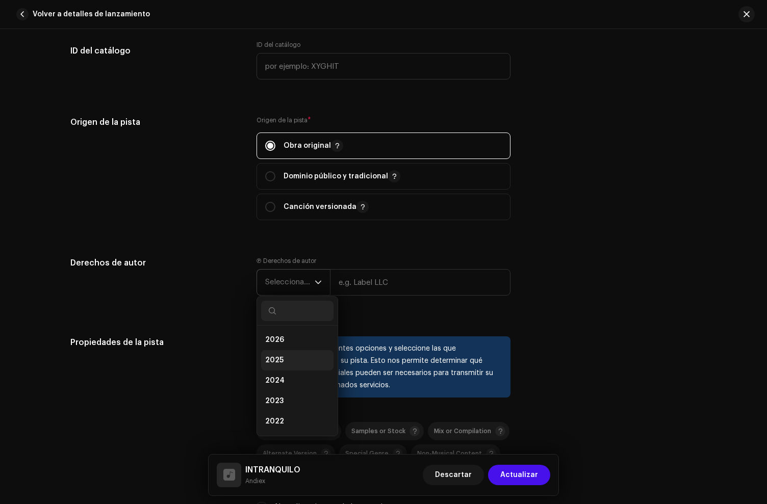
drag, startPoint x: 285, startPoint y: 366, endPoint x: 358, endPoint y: 304, distance: 96.2
click at [285, 366] on li "2025" at bounding box center [297, 360] width 72 height 20
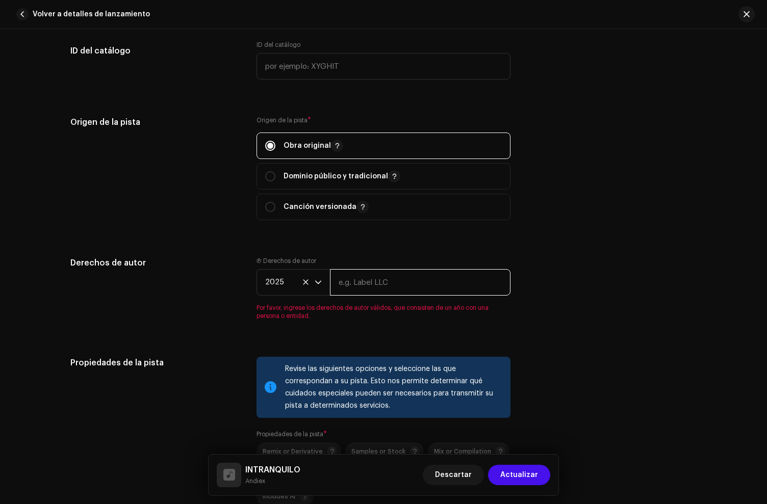
click at [370, 290] on input "text" at bounding box center [420, 282] width 180 height 27
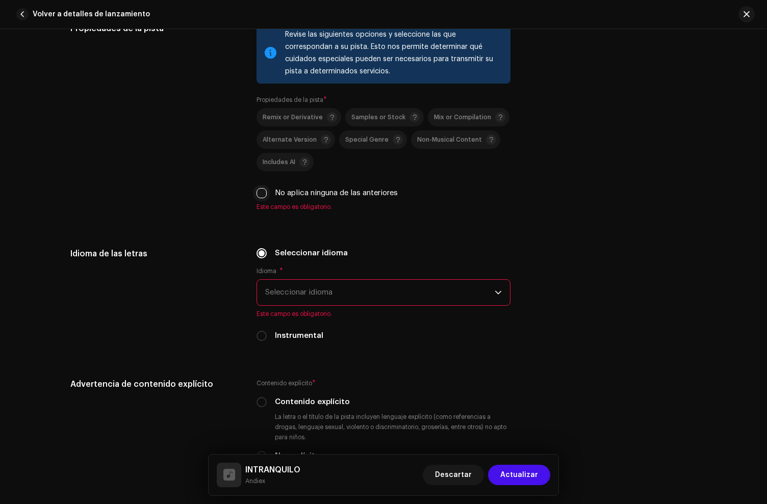
type input "Andiex"
click at [256, 193] on input "No aplica ninguna de las anteriores" at bounding box center [261, 193] width 10 height 10
checkbox input "true"
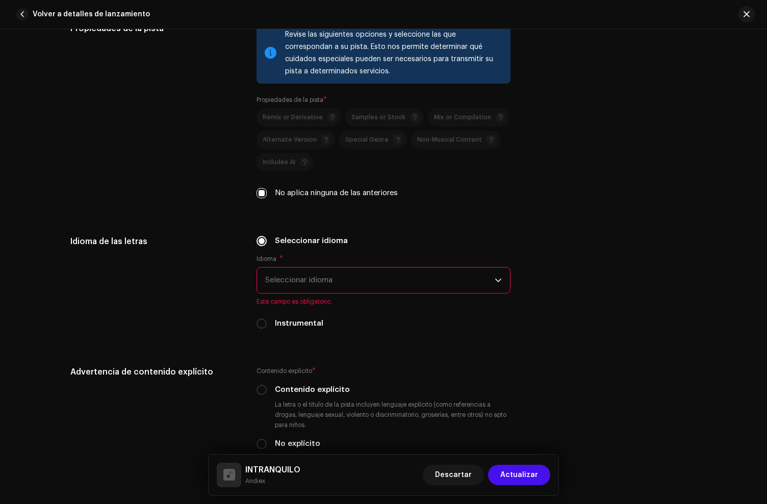
click at [296, 282] on span "Seleccionar idioma" at bounding box center [379, 280] width 229 height 25
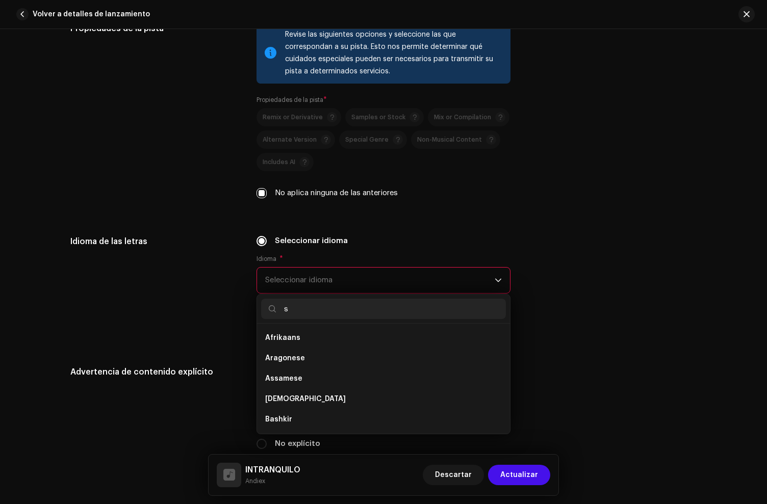
scroll to position [0, 0]
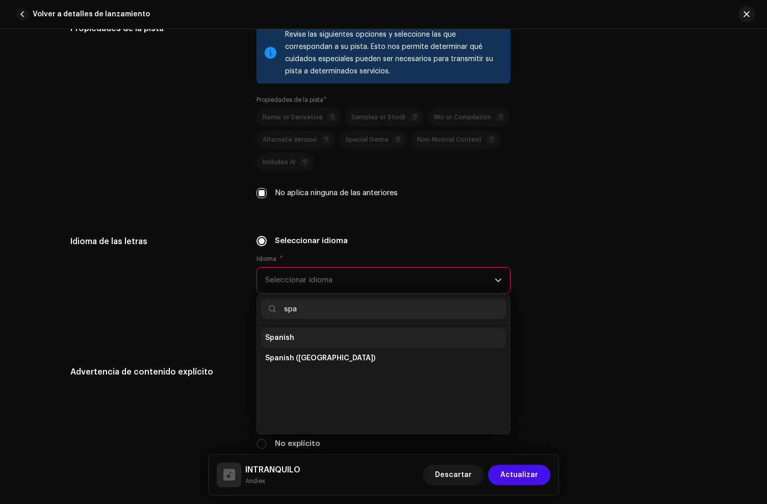
type input "spa"
click at [286, 336] on span "Spanish" at bounding box center [279, 338] width 29 height 10
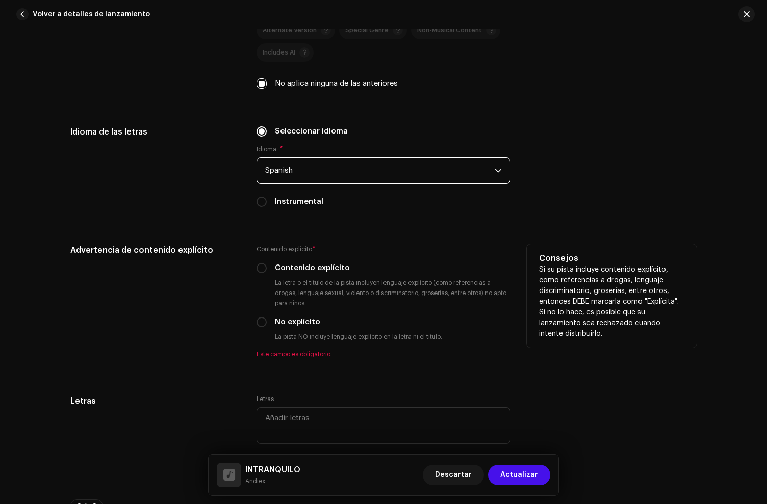
scroll to position [1687, 0]
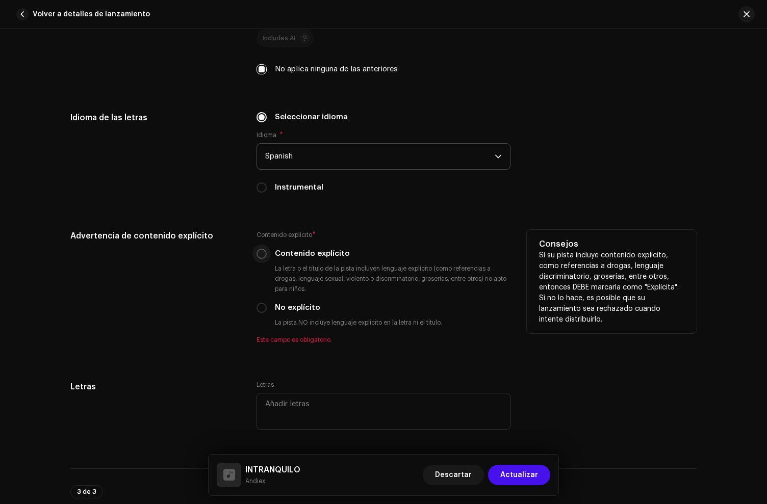
click at [256, 255] on input "Contenido explícito" at bounding box center [261, 254] width 10 height 10
radio input "true"
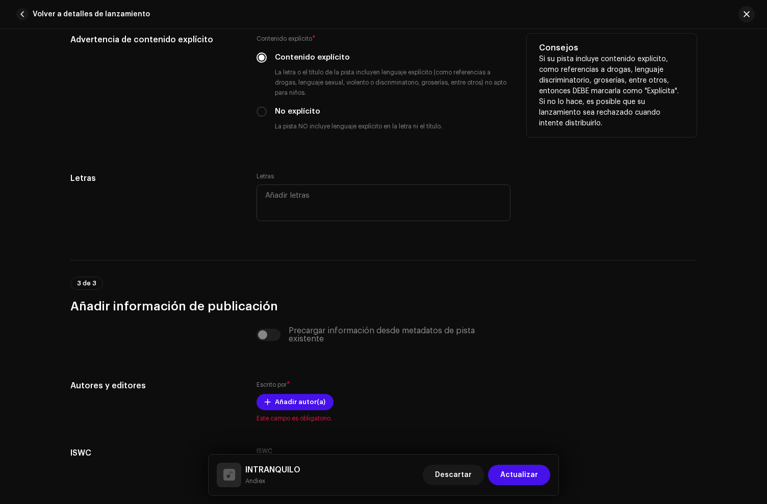
scroll to position [1971, 0]
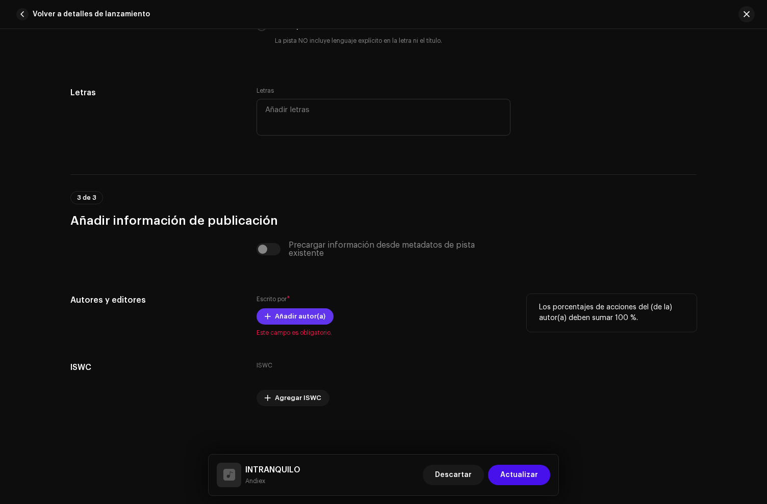
click at [276, 315] on span "Añadir autor(a)" at bounding box center [300, 316] width 50 height 20
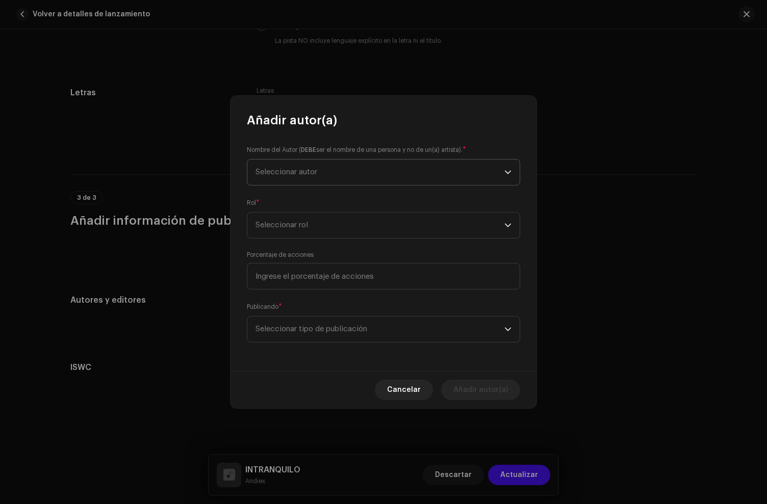
click at [279, 179] on span "Seleccionar autor" at bounding box center [379, 172] width 249 height 25
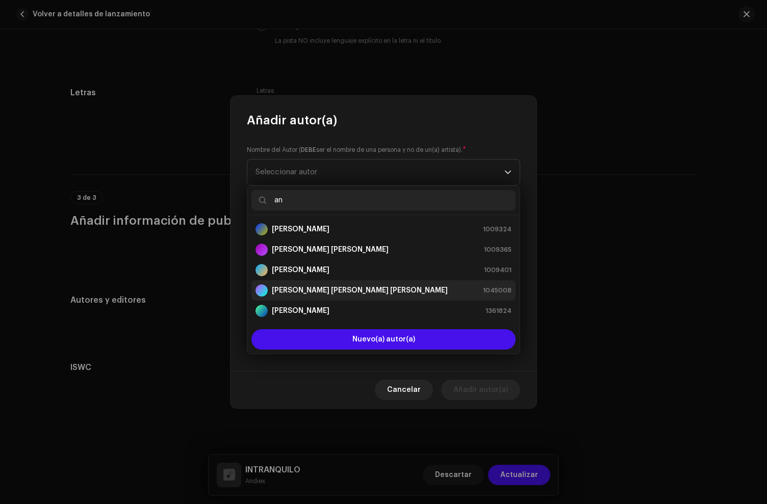
type input "an"
click at [339, 292] on strong "[PERSON_NAME] [PERSON_NAME] [PERSON_NAME]" at bounding box center [360, 290] width 176 height 10
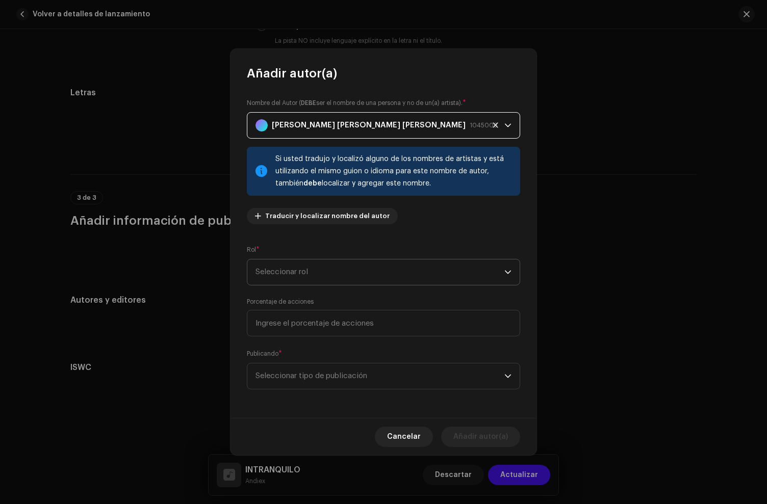
drag, startPoint x: 319, startPoint y: 273, endPoint x: 317, endPoint y: 279, distance: 6.0
click at [319, 273] on span "Seleccionar rol" at bounding box center [379, 271] width 249 height 25
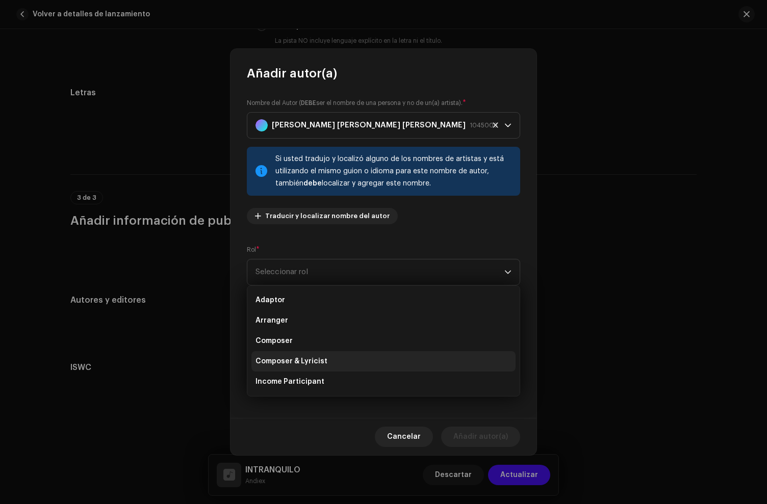
click at [312, 363] on span "Composer & Lyricist" at bounding box center [291, 361] width 72 height 10
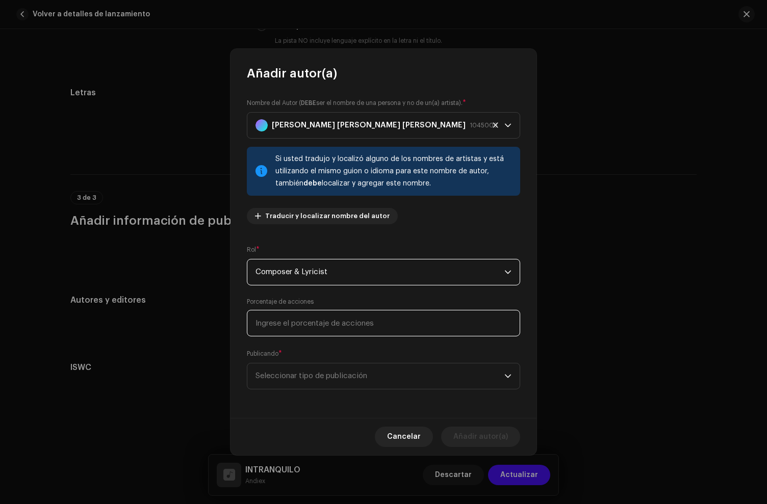
click at [305, 323] on input at bounding box center [383, 323] width 273 height 27
type input "50,00"
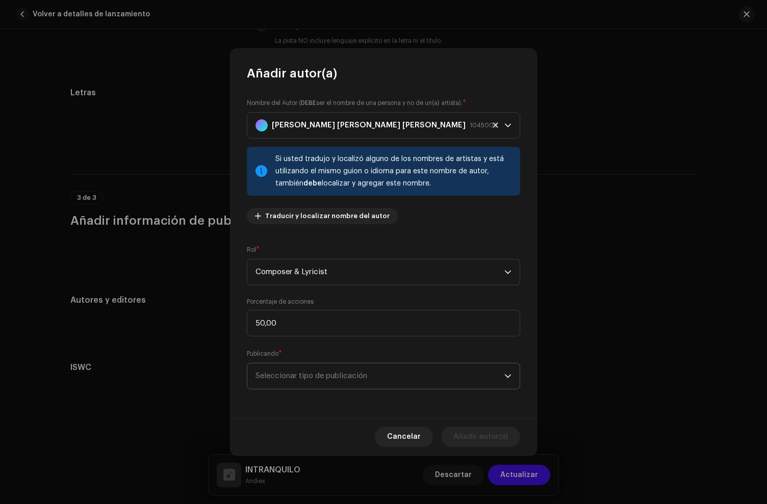
click at [344, 384] on span "Seleccionar tipo de publicación" at bounding box center [379, 375] width 249 height 25
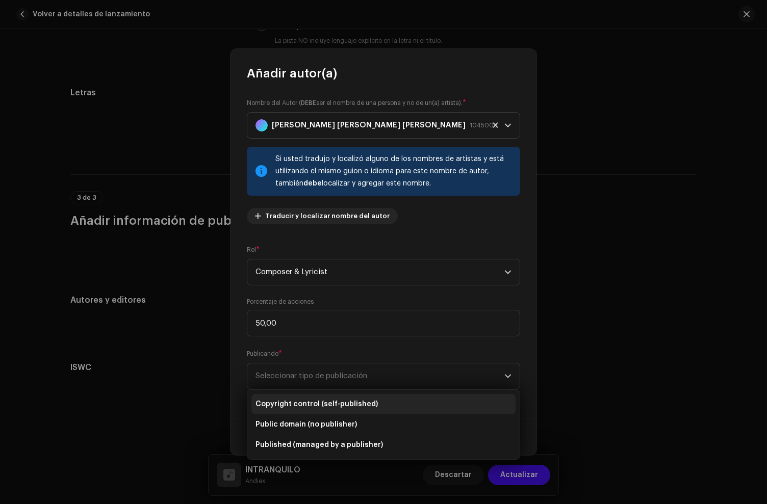
drag, startPoint x: 348, startPoint y: 398, endPoint x: 368, endPoint y: 402, distance: 20.4
click at [349, 398] on li "Copyright control (self-published)" at bounding box center [383, 404] width 264 height 20
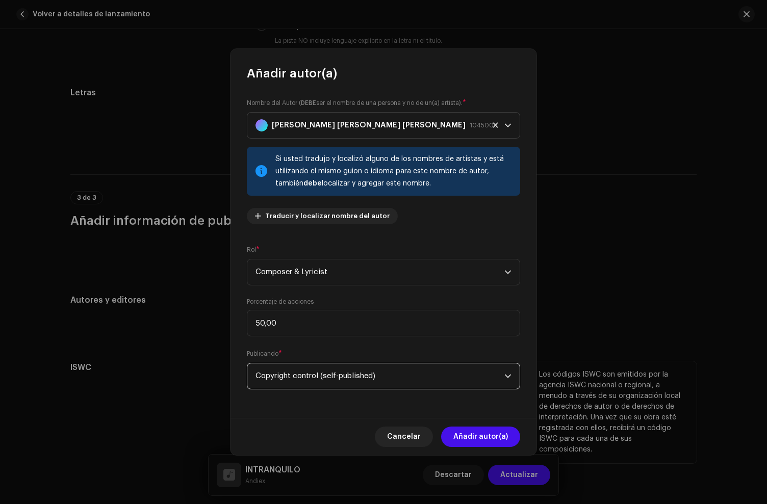
click at [487, 432] on span "Añadir autor(a)" at bounding box center [480, 437] width 55 height 20
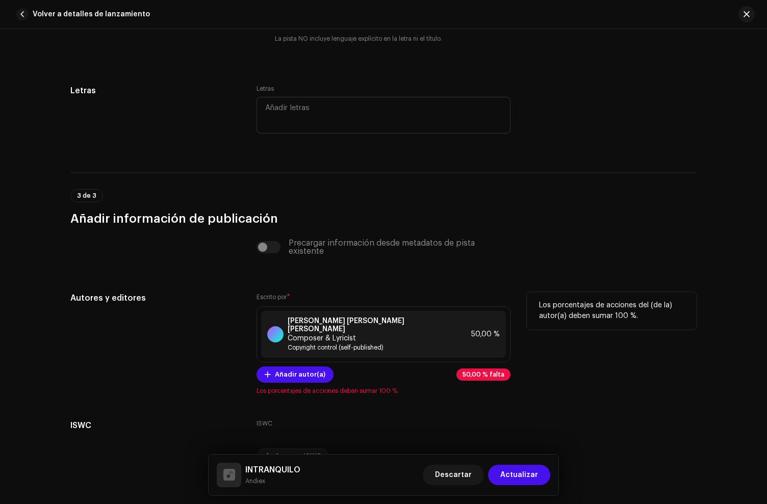
scroll to position [2023, 0]
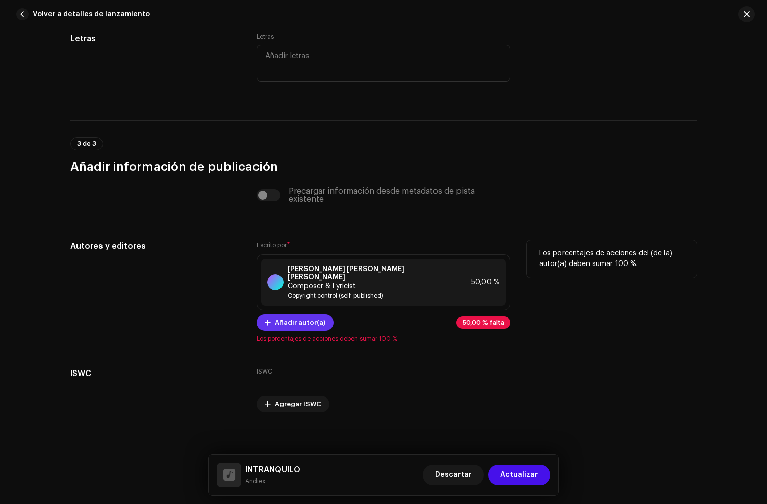
click at [297, 312] on span "Añadir autor(a)" at bounding box center [300, 322] width 50 height 20
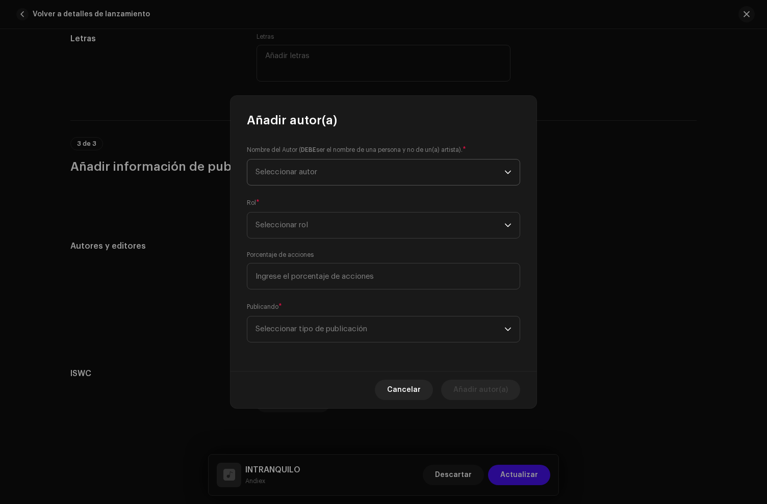
click at [318, 178] on span "Seleccionar autor" at bounding box center [379, 172] width 249 height 25
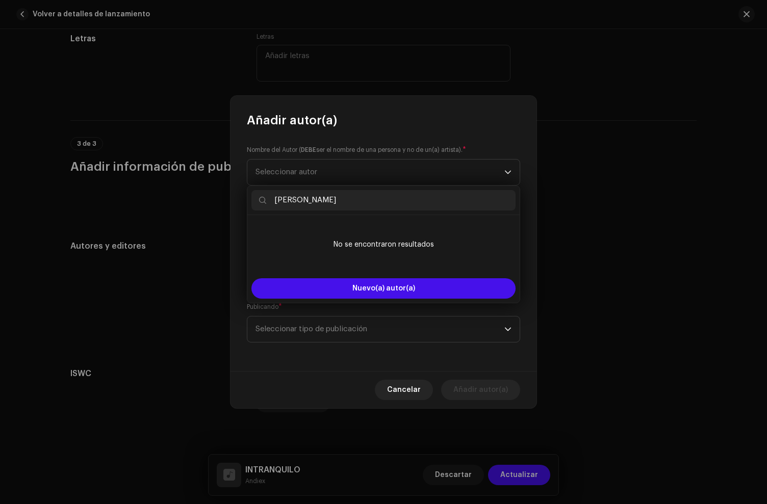
type input "[PERSON_NAME]"
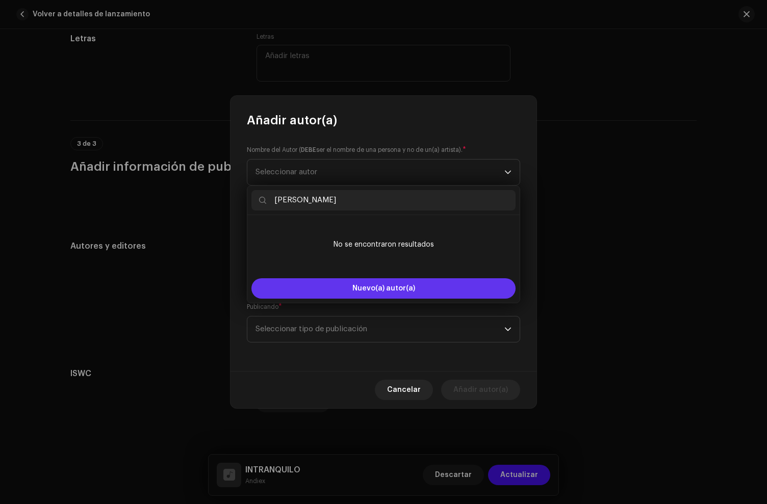
click at [355, 286] on span "Nuevo(a) autor(a)" at bounding box center [383, 288] width 63 height 7
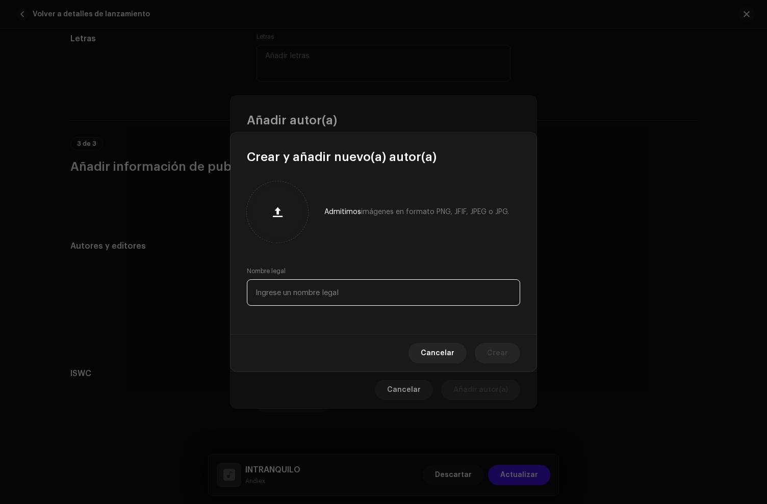
click at [308, 290] on input "text" at bounding box center [383, 292] width 273 height 27
paste input "([PERSON_NAME] )"
drag, startPoint x: 257, startPoint y: 295, endPoint x: 263, endPoint y: 306, distance: 12.8
click at [257, 295] on input "([PERSON_NAME] )" at bounding box center [383, 292] width 273 height 27
click at [370, 292] on input "[PERSON_NAME] )" at bounding box center [383, 292] width 273 height 27
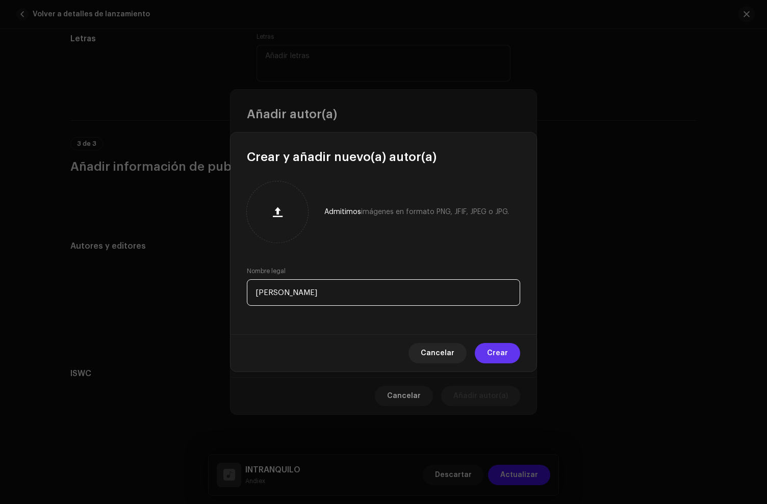
type input "[PERSON_NAME]"
click at [505, 354] on span "Crear" at bounding box center [497, 353] width 21 height 20
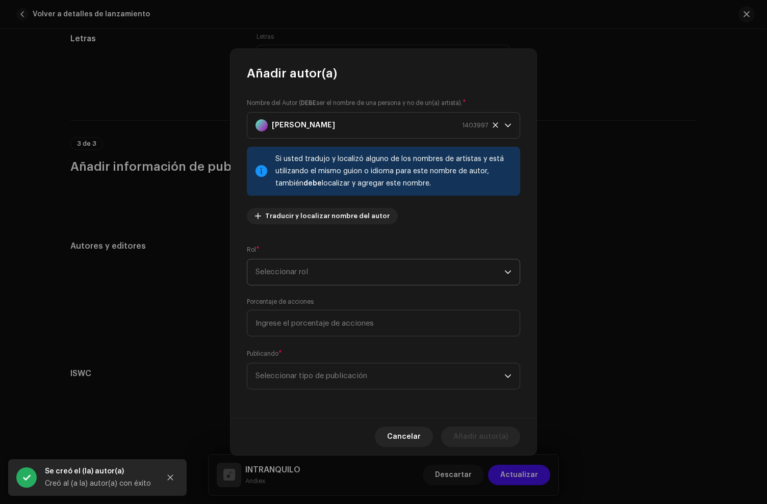
click at [317, 273] on span "Seleccionar rol" at bounding box center [379, 271] width 249 height 25
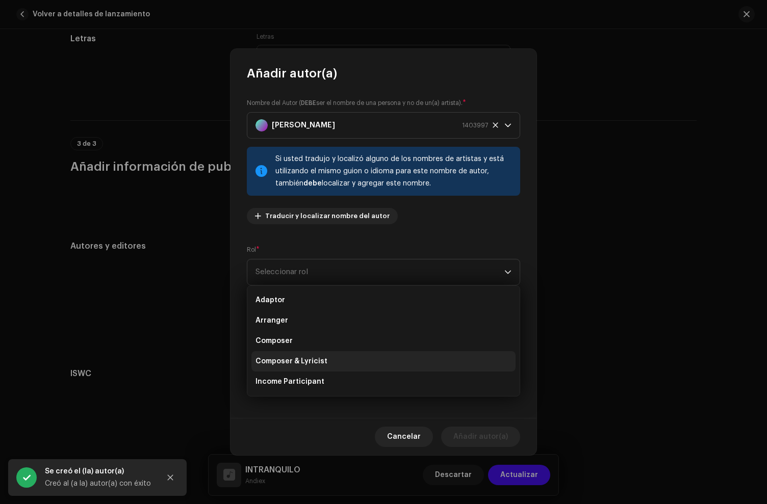
click at [302, 358] on span "Composer & Lyricist" at bounding box center [291, 361] width 72 height 10
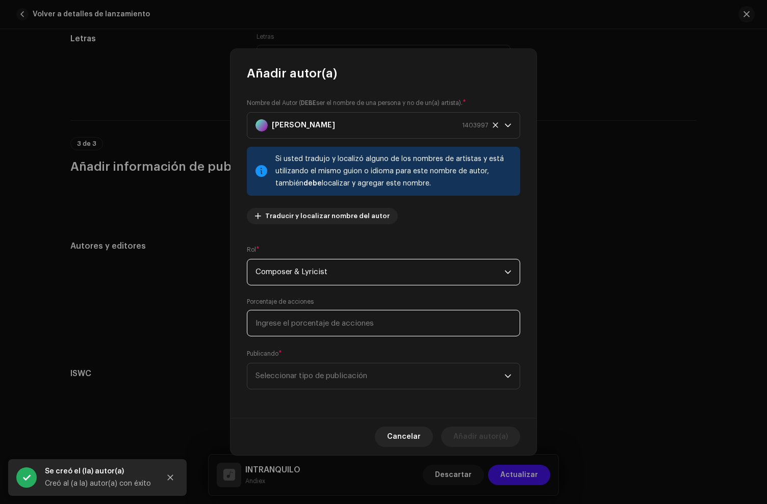
click at [297, 333] on input at bounding box center [383, 323] width 273 height 27
type input "50,00"
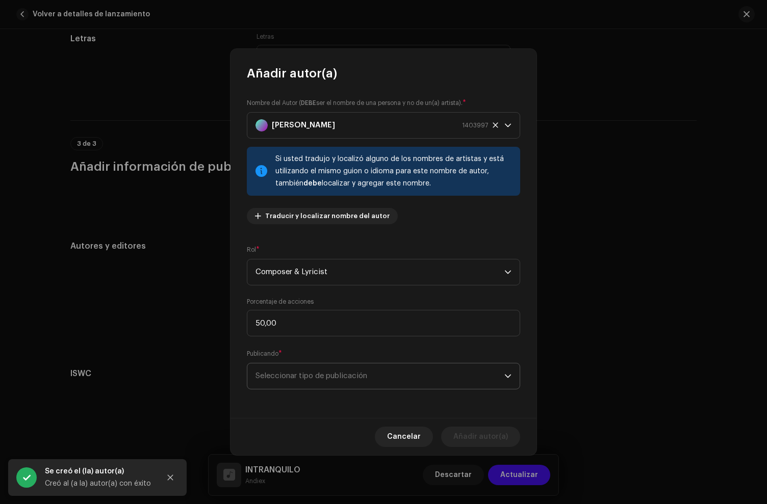
click at [317, 374] on span "Seleccionar tipo de publicación" at bounding box center [379, 375] width 249 height 25
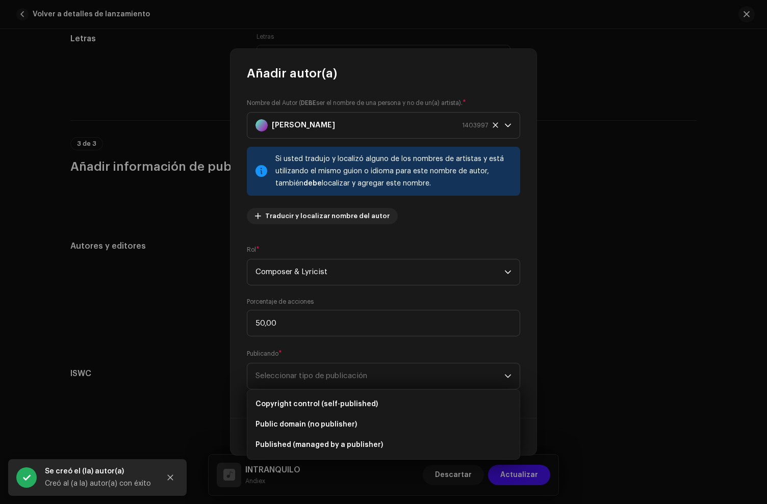
drag, startPoint x: 346, startPoint y: 398, endPoint x: 481, endPoint y: 450, distance: 144.7
click at [348, 397] on li "Copyright control (self-published)" at bounding box center [383, 404] width 264 height 20
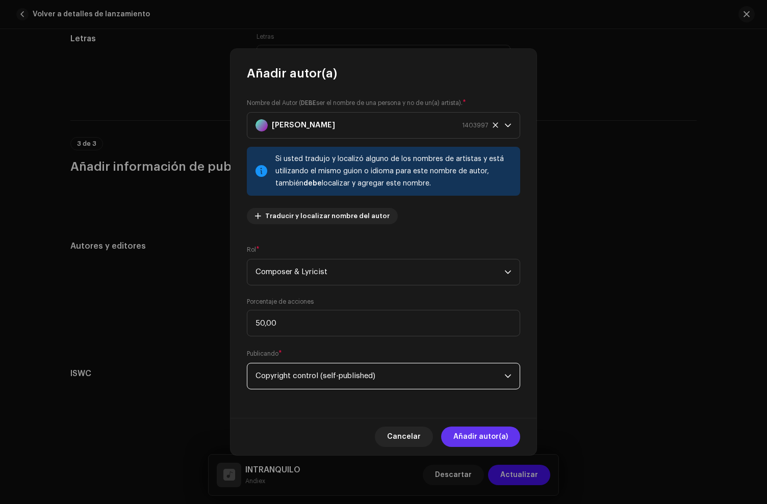
drag, startPoint x: 496, startPoint y: 435, endPoint x: 526, endPoint y: 457, distance: 36.1
click at [501, 436] on span "Añadir autor(a)" at bounding box center [480, 437] width 55 height 20
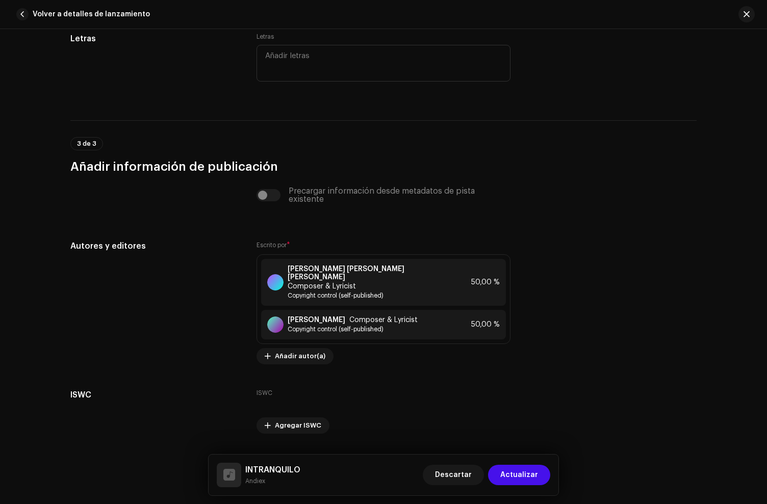
click at [531, 473] on span "Actualizar" at bounding box center [519, 475] width 38 height 20
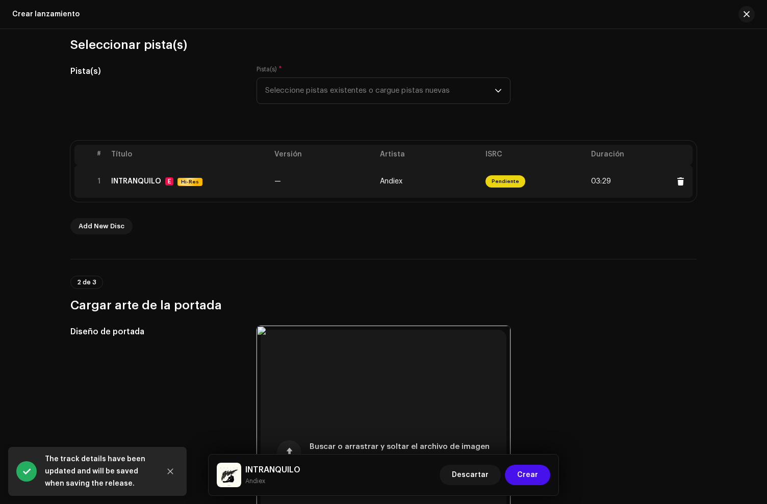
scroll to position [120, 0]
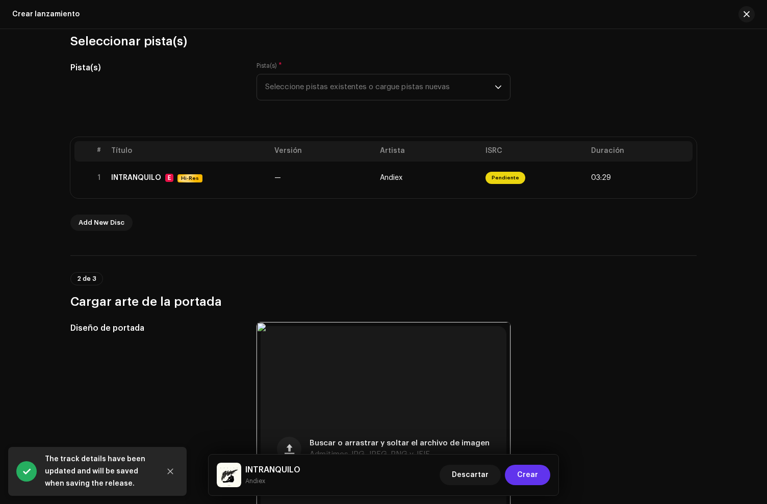
click at [530, 474] on span "Crear" at bounding box center [527, 475] width 21 height 20
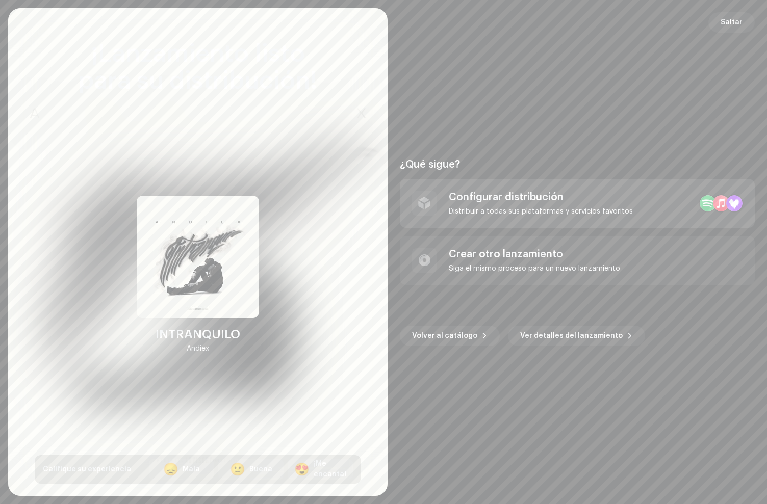
click at [487, 200] on div "Configurar distribución" at bounding box center [541, 197] width 184 height 12
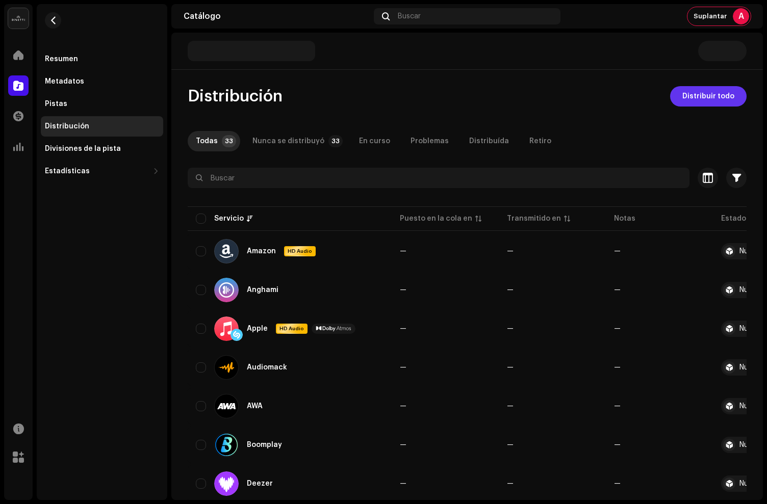
click at [698, 97] on span "Distribuir todo" at bounding box center [708, 96] width 52 height 20
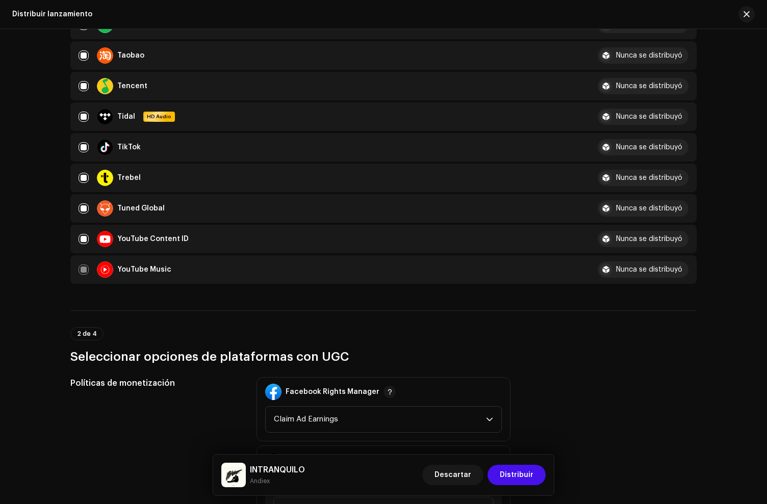
scroll to position [1567, 0]
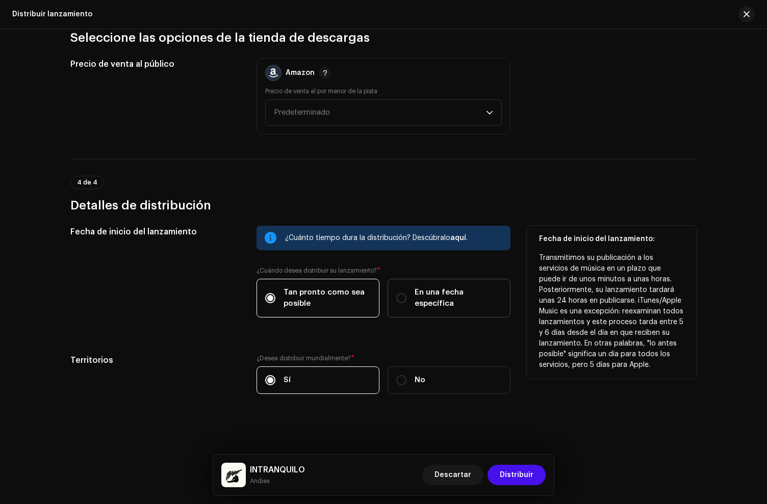
click at [427, 300] on span "En una fecha específica" at bounding box center [457, 298] width 87 height 22
click at [406, 300] on input "En una fecha específica" at bounding box center [401, 298] width 10 height 10
radio input "true"
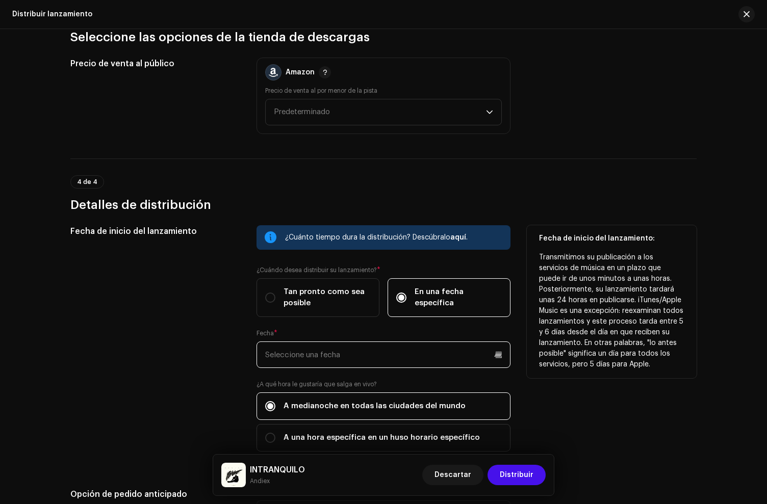
click at [327, 353] on input "text" at bounding box center [383, 355] width 254 height 27
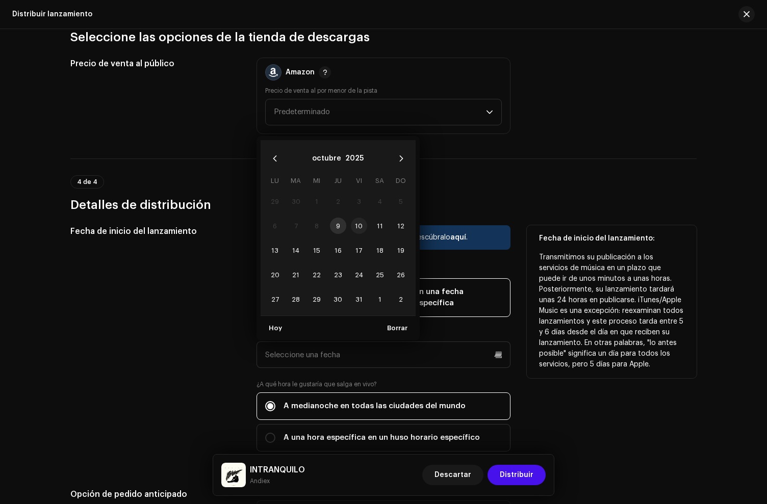
click at [358, 225] on span "10" at bounding box center [359, 226] width 16 height 16
type input "[DATE]"
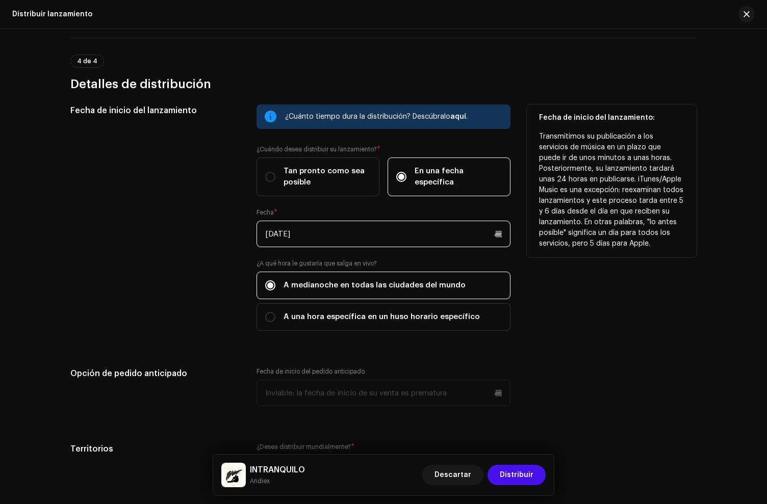
scroll to position [1725, 0]
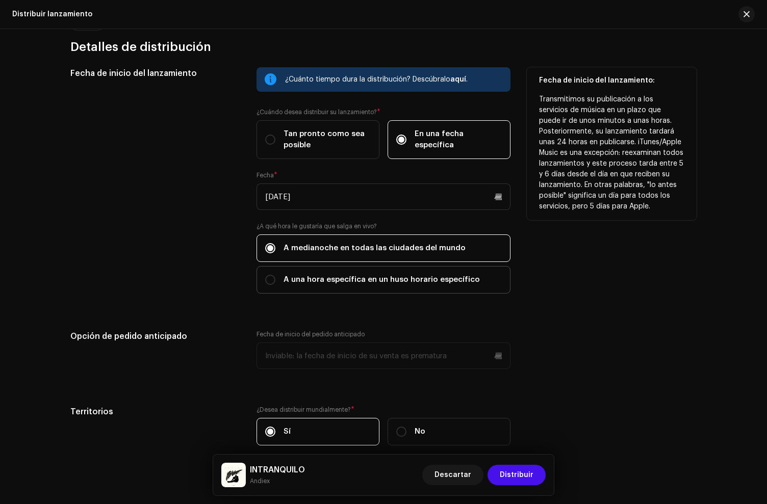
click at [306, 270] on label "A una hora específica en un huso horario específico" at bounding box center [383, 280] width 254 height 28
click at [275, 275] on input "A una hora específica en un huso horario específico" at bounding box center [270, 280] width 10 height 10
radio input "true"
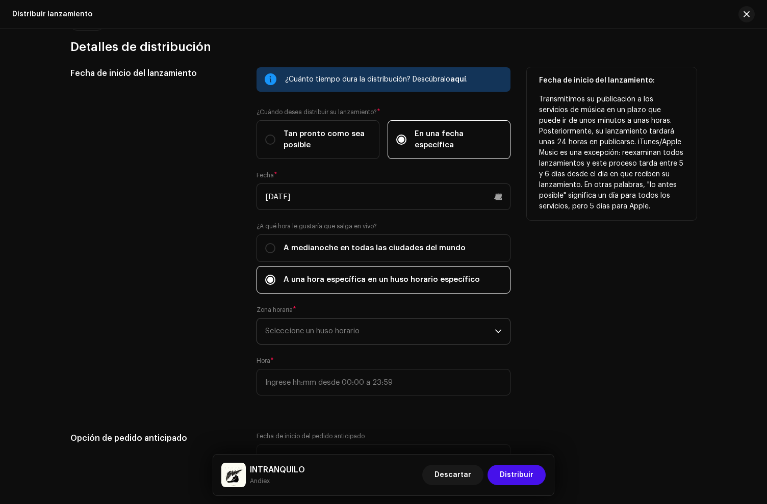
click at [302, 338] on span "Seleccione un huso horario" at bounding box center [379, 331] width 229 height 25
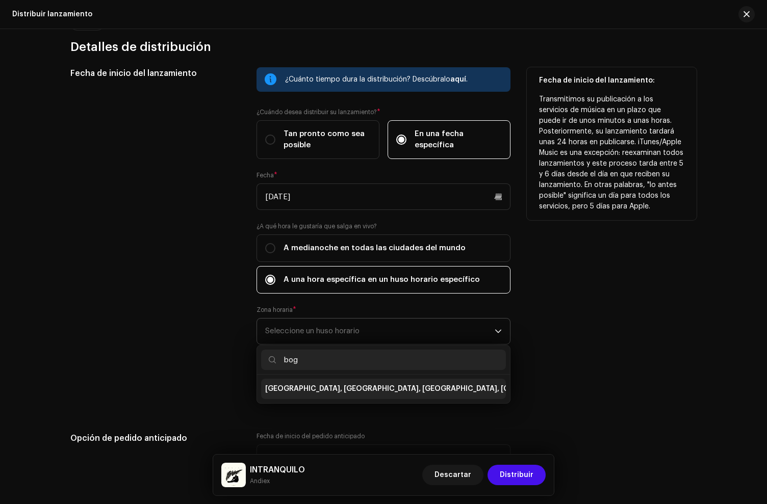
type input "bog"
click at [327, 391] on span "[GEOGRAPHIC_DATA], [GEOGRAPHIC_DATA], [GEOGRAPHIC_DATA], [GEOGRAPHIC_DATA][PERS…" at bounding box center [449, 389] width 368 height 10
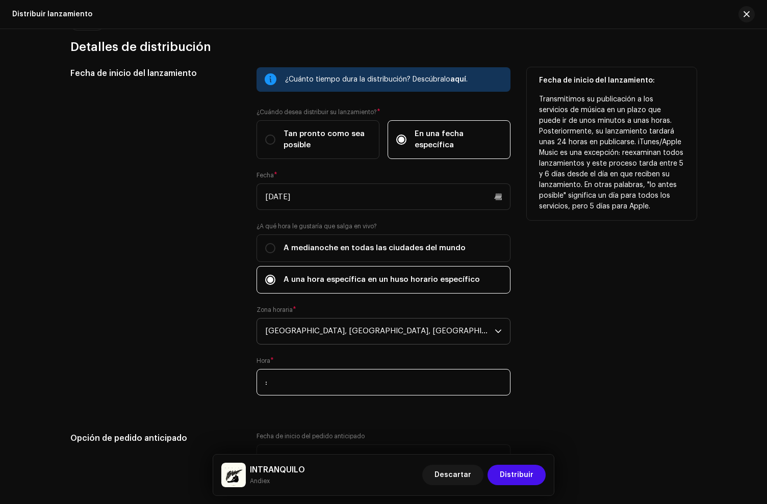
click at [312, 388] on input ":" at bounding box center [383, 382] width 254 height 27
type input "21:00"
click at [225, 361] on div "Fecha de inicio del lanzamiento" at bounding box center [155, 237] width 170 height 340
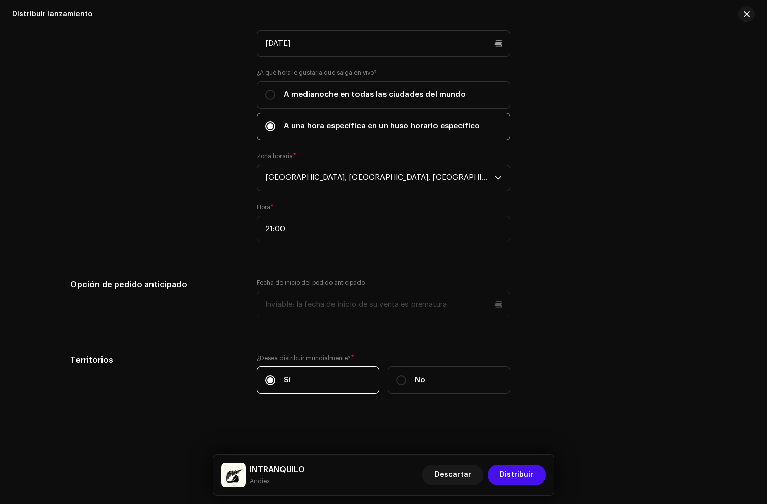
scroll to position [1880, 0]
click at [531, 472] on span "Distribuir" at bounding box center [517, 475] width 34 height 20
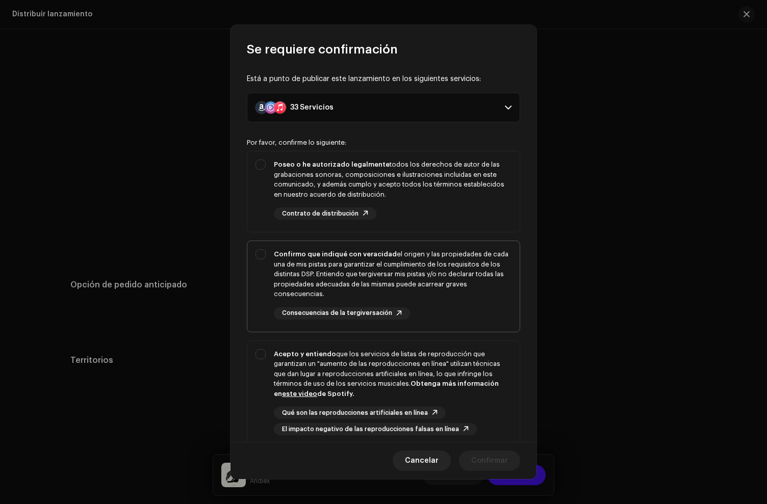
drag, startPoint x: 404, startPoint y: 198, endPoint x: 432, endPoint y: 246, distance: 56.0
click at [404, 198] on div "Poseo o he autorizado legalmente todos los derechos de autor de las grabaciones…" at bounding box center [393, 180] width 238 height 40
checkbox input "true"
drag, startPoint x: 432, startPoint y: 267, endPoint x: 432, endPoint y: 287, distance: 20.4
click at [432, 269] on div "Confirmo que indiqué con veracidad el origen y las propiedades de cada una de m…" at bounding box center [393, 274] width 238 height 50
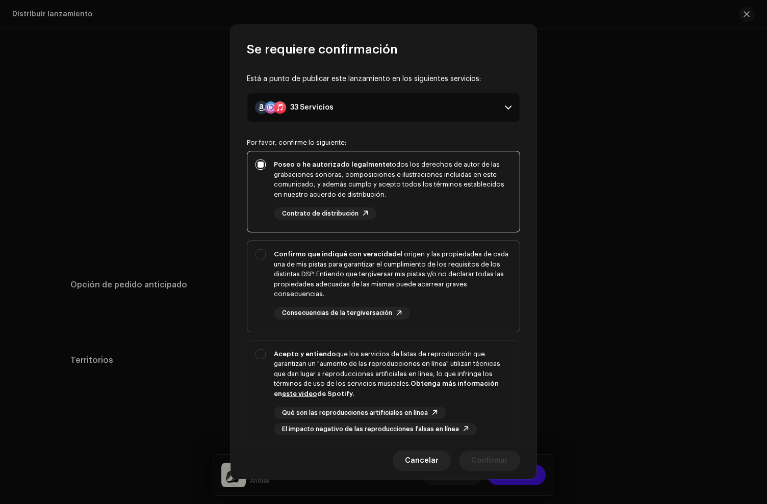
checkbox input "true"
click at [444, 373] on div "Acepto y entiendo que los servicios de listas de reproducción que garantizan un…" at bounding box center [393, 374] width 238 height 50
checkbox input "true"
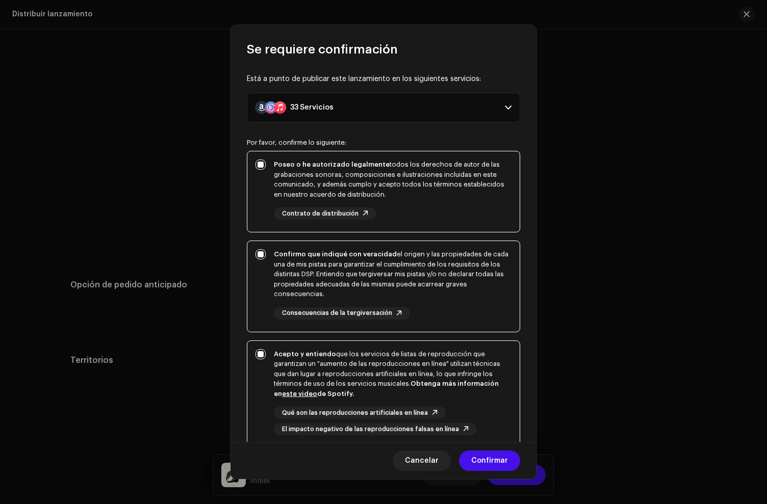
scroll to position [88, 0]
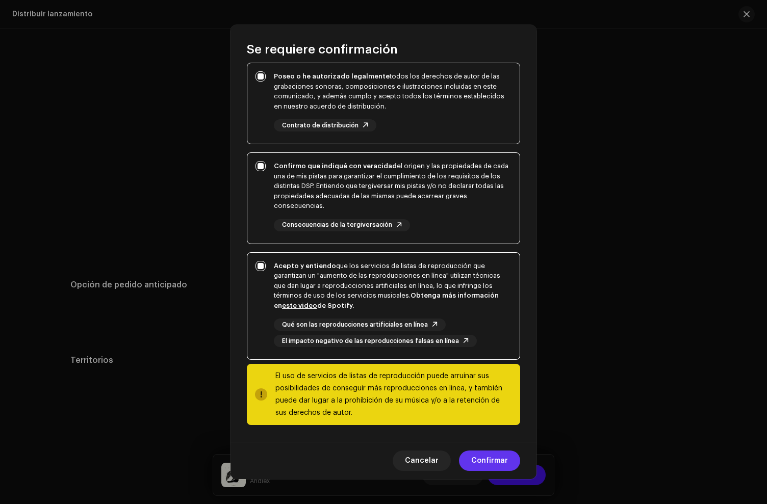
click at [485, 466] on span "Confirmar" at bounding box center [489, 461] width 37 height 20
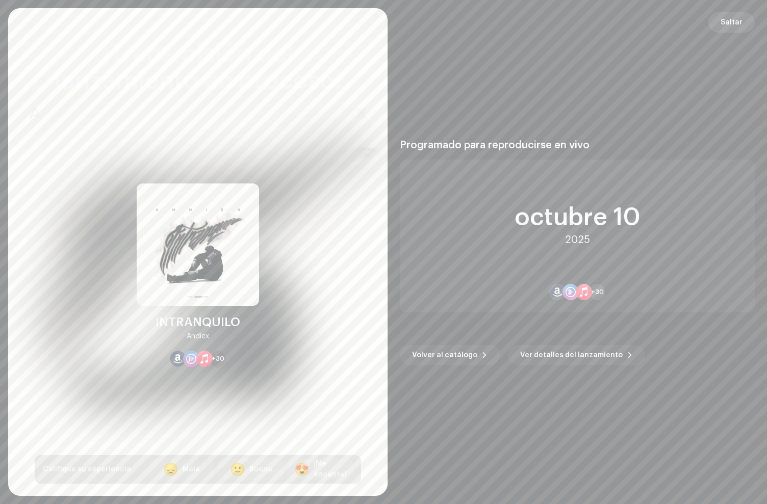
drag, startPoint x: 734, startPoint y: 40, endPoint x: 731, endPoint y: 19, distance: 21.6
click at [734, 30] on div "Saltar Programado para reproducirse en vivo octubre 10 2025 +30 Volver al catál…" at bounding box center [576, 252] width 379 height 488
click at [725, 3] on div "¡Transmisión del lanzamiento en proceso! INTRANQUILO Andiex +30 Califique su ex…" at bounding box center [383, 252] width 767 height 504
click at [730, 19] on span "Saltar" at bounding box center [731, 22] width 22 height 20
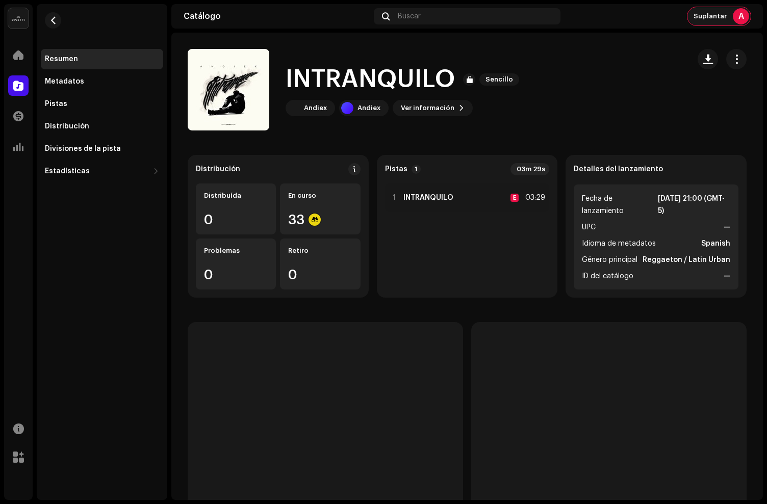
click at [719, 19] on span "Suplantar" at bounding box center [709, 16] width 33 height 8
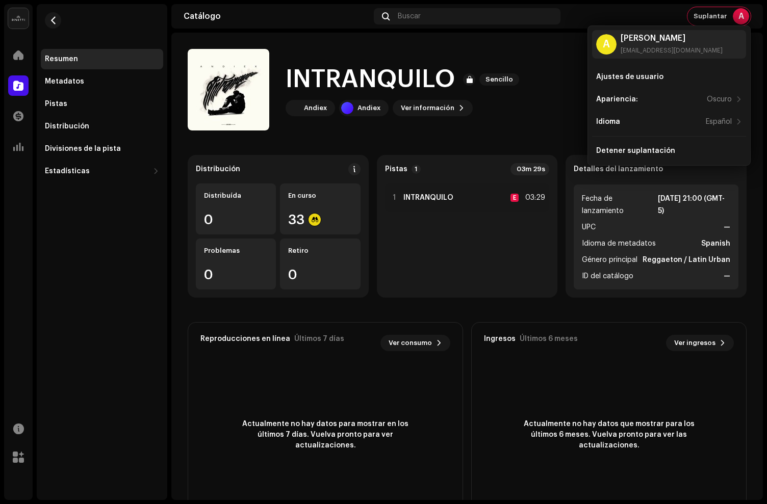
click at [555, 76] on div "INTRANQUILO Sencillo Andiex Andiex Ver información" at bounding box center [434, 90] width 493 height 82
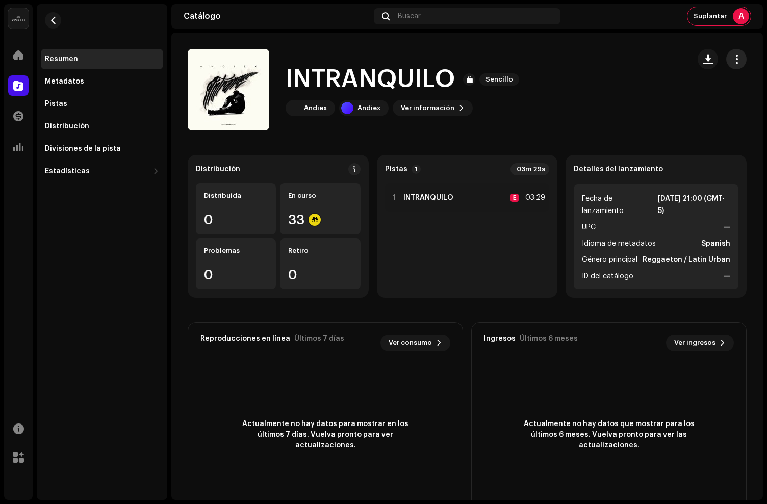
click at [731, 60] on span "button" at bounding box center [736, 59] width 10 height 8
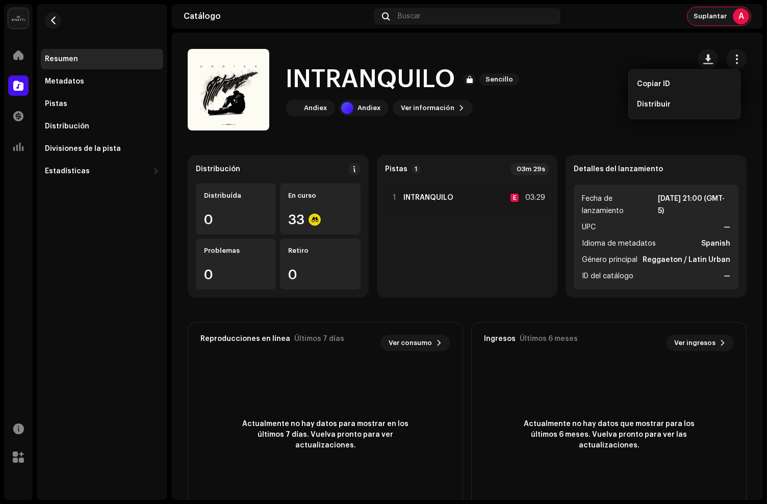
click at [711, 18] on span "Suplantar" at bounding box center [709, 16] width 33 height 8
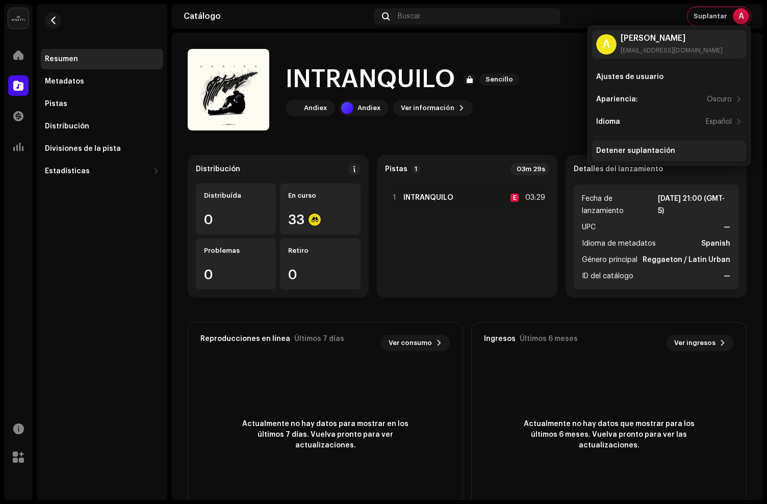
click at [649, 141] on div "Detener suplantación" at bounding box center [669, 151] width 154 height 20
